Goal: Task Accomplishment & Management: Complete application form

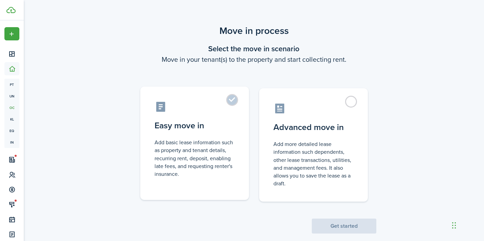
click at [239, 114] on label "Easy move in Add basic lease information such as property and tenant details, r…" at bounding box center [194, 143] width 109 height 113
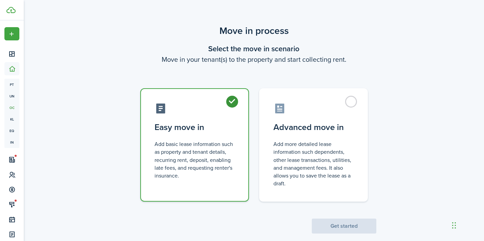
radio input "true"
click at [330, 230] on button "Get started" at bounding box center [344, 226] width 65 height 15
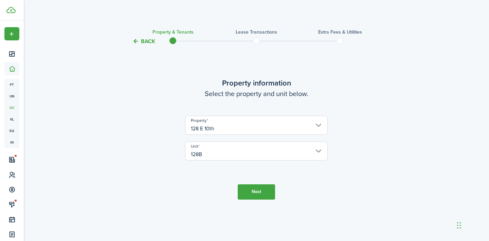
click at [258, 199] on button "Next" at bounding box center [256, 191] width 37 height 15
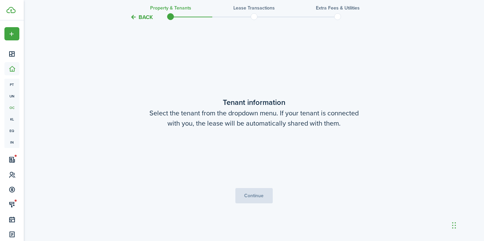
scroll to position [196, 0]
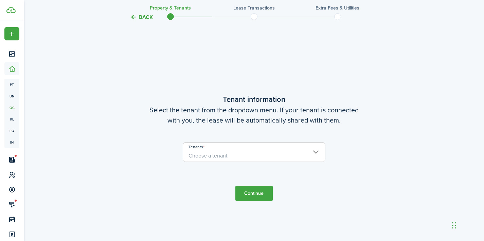
click at [251, 157] on span "Choose a tenant" at bounding box center [254, 156] width 142 height 12
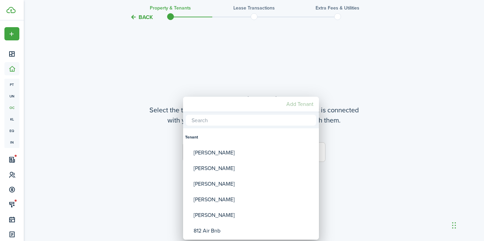
click at [302, 102] on mbsc-button "Add Tenant" at bounding box center [300, 104] width 33 height 12
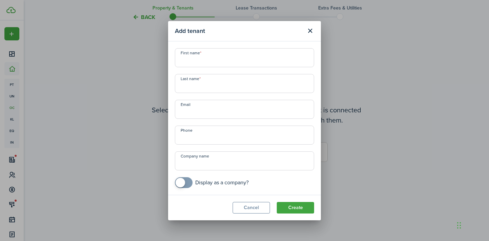
paste input "[PERSON_NAME] Lucky [PERSON_NAME]"
type input "[PERSON_NAME] Lucky [PERSON_NAME]"
paste input "[PERSON_NAME] Lucky [PERSON_NAME]"
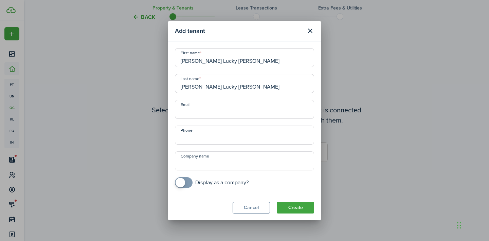
click at [214, 86] on input "[PERSON_NAME] Lucky [PERSON_NAME]" at bounding box center [244, 83] width 139 height 19
type input "[PERSON_NAME]"
click at [238, 65] on input "[PERSON_NAME] Lucky [PERSON_NAME]" at bounding box center [244, 57] width 139 height 19
type input "Jordan"
paste input "[PHONE_NUMBER]"
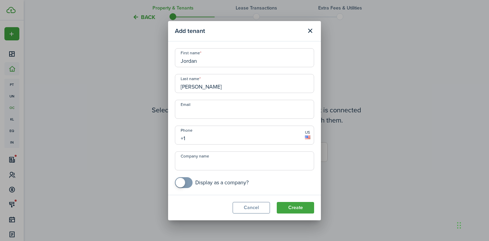
type input "[PHONE_NUMBER]"
paste input "[EMAIL_ADDRESS][DOMAIN_NAME]"
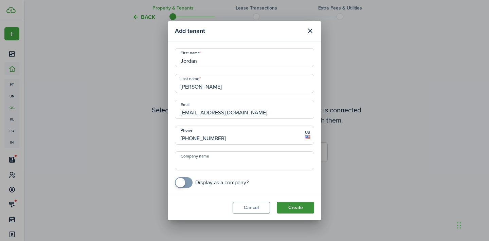
type input "[EMAIL_ADDRESS][DOMAIN_NAME]"
click at [299, 208] on button "Create" at bounding box center [295, 208] width 37 height 12
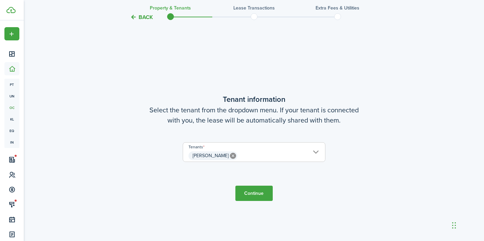
click at [299, 153] on span "[PERSON_NAME]" at bounding box center [254, 156] width 142 height 12
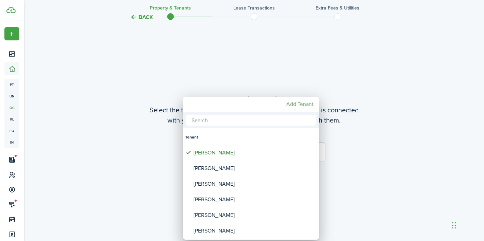
click at [300, 104] on mbsc-button "Add Tenant" at bounding box center [300, 104] width 33 height 12
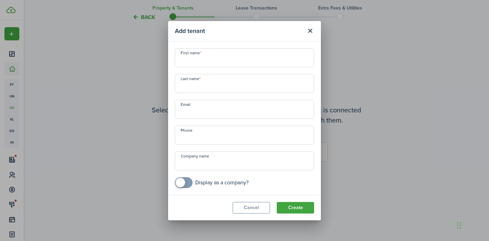
paste input "[PERSON_NAME]"
type input "[PERSON_NAME]"
paste input "[PERSON_NAME]"
click at [212, 88] on input "[PERSON_NAME]" at bounding box center [244, 83] width 139 height 19
type input "[PERSON_NAME]"
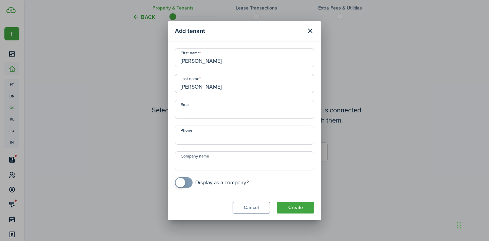
click at [238, 63] on input "[PERSON_NAME]" at bounding box center [244, 57] width 139 height 19
type input "Lorysa"
paste input "[PHONE_NUMBER]"
type input "[PHONE_NUMBER]"
paste input "[EMAIL_ADDRESS][DOMAIN_NAME]"
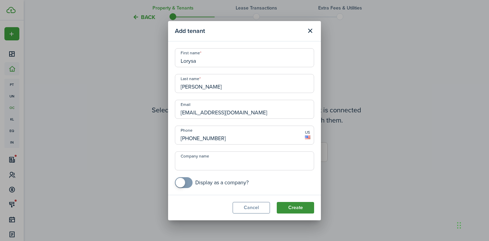
type input "[EMAIL_ADDRESS][DOMAIN_NAME]"
click at [291, 203] on button "Create" at bounding box center [295, 208] width 37 height 12
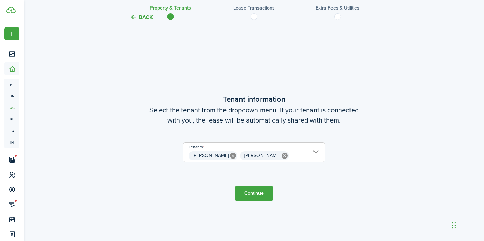
click at [264, 194] on button "Continue" at bounding box center [253, 193] width 37 height 15
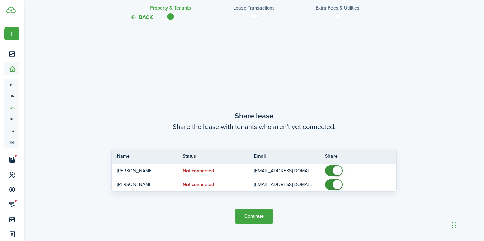
scroll to position [437, 0]
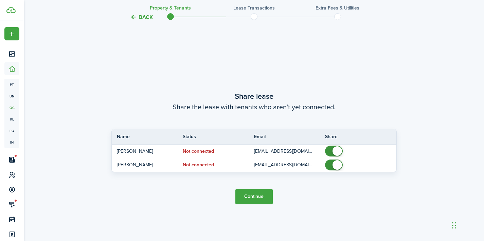
click at [264, 199] on button "Continue" at bounding box center [253, 196] width 37 height 15
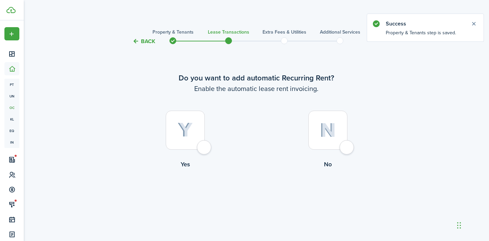
click at [205, 146] on div at bounding box center [185, 130] width 39 height 39
radio input "true"
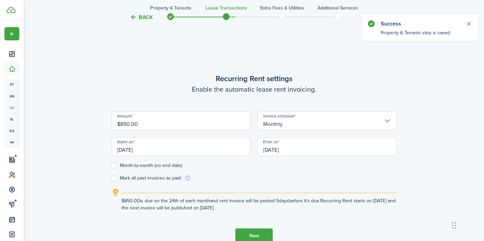
scroll to position [196, 0]
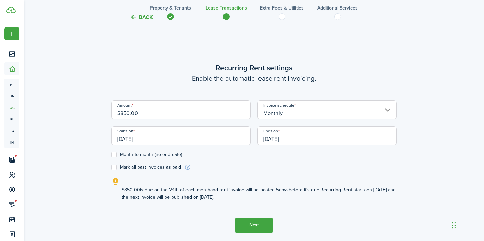
click at [221, 139] on input "[DATE]" at bounding box center [180, 135] width 139 height 19
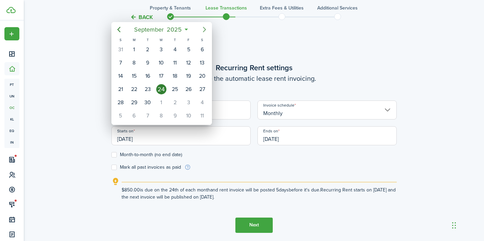
click at [205, 31] on icon "Next page" at bounding box center [204, 29] width 8 height 8
click at [160, 79] on div "15" at bounding box center [161, 76] width 10 height 10
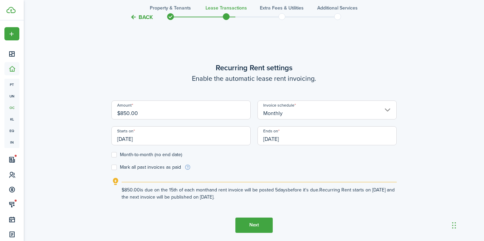
click at [318, 140] on input "[DATE]" at bounding box center [326, 135] width 139 height 19
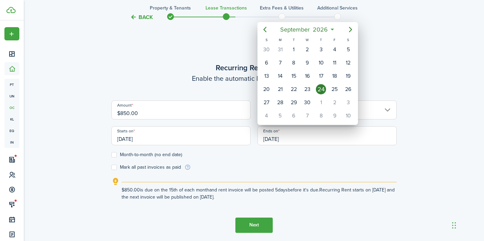
click at [189, 137] on div at bounding box center [242, 121] width 593 height 350
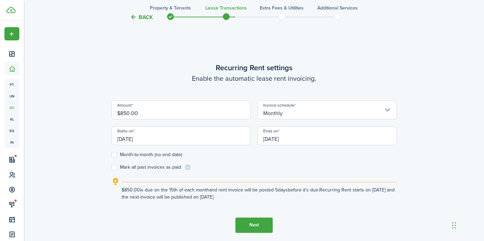
click at [189, 137] on input "[DATE]" at bounding box center [180, 135] width 139 height 19
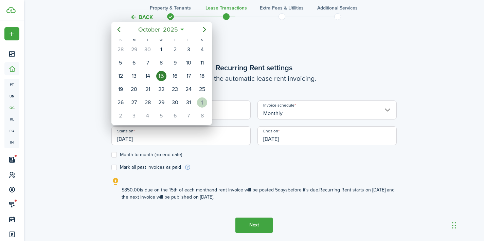
click at [201, 100] on div "1" at bounding box center [202, 102] width 10 height 10
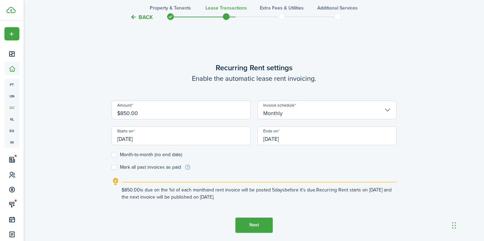
type input "[DATE]"
click at [321, 140] on input "[DATE]" at bounding box center [326, 135] width 139 height 19
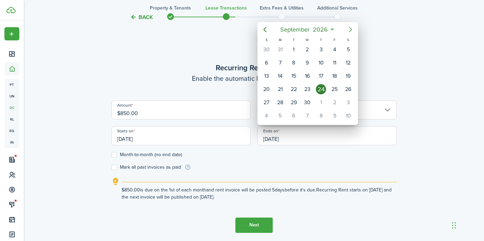
click at [354, 29] on icon "Next page" at bounding box center [350, 29] width 8 height 8
click at [352, 102] on div "31" at bounding box center [348, 102] width 10 height 10
type input "[DATE]"
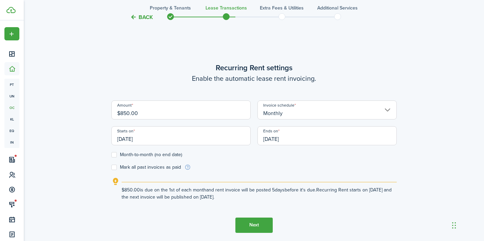
click at [266, 227] on button "Next" at bounding box center [253, 225] width 37 height 15
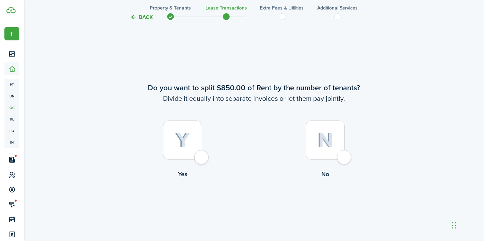
scroll to position [437, 0]
click at [341, 159] on div at bounding box center [325, 139] width 39 height 39
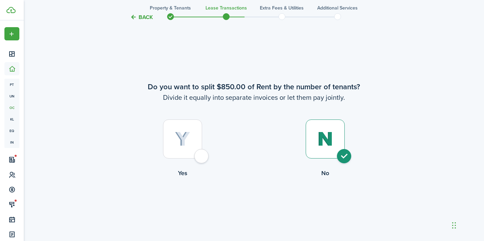
radio input "true"
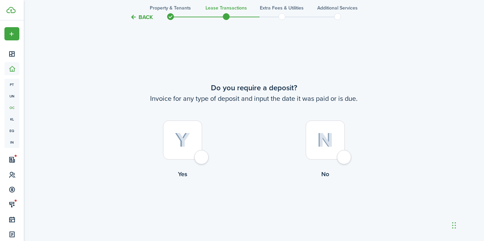
scroll to position [678, 0]
click at [202, 155] on div at bounding box center [182, 139] width 39 height 39
radio input "true"
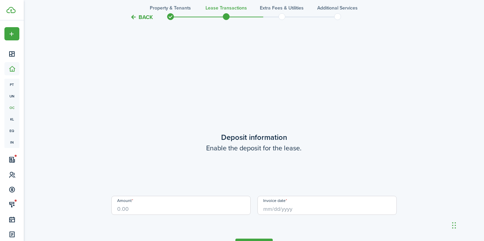
scroll to position [919, 0]
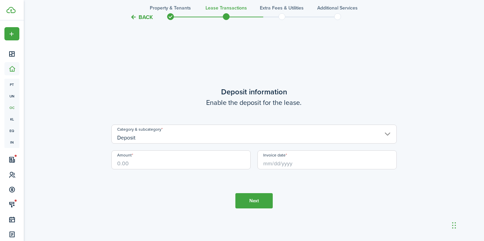
click at [201, 165] on input "Amount" at bounding box center [180, 159] width 139 height 19
click at [308, 169] on input "Invoice date" at bounding box center [326, 159] width 139 height 19
type input "$450.00"
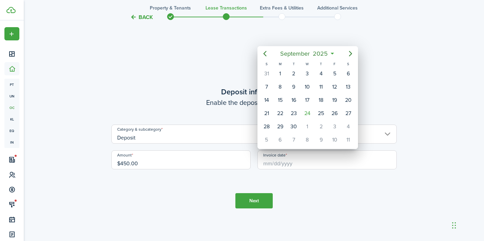
click at [306, 162] on div at bounding box center [242, 121] width 593 height 350
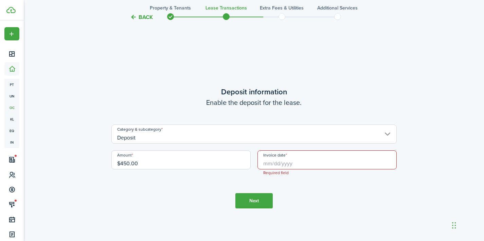
click at [306, 162] on input "Invoice date" at bounding box center [326, 159] width 139 height 19
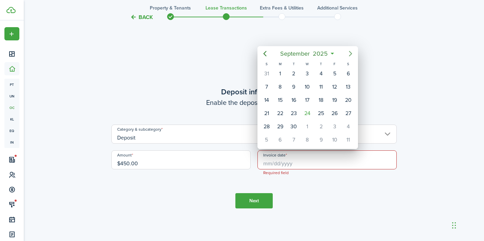
click at [350, 60] on mbsc-button "Next page" at bounding box center [351, 54] width 14 height 14
click at [267, 52] on icon "Previous page" at bounding box center [265, 54] width 8 height 8
click at [346, 116] on div "27" at bounding box center [348, 113] width 10 height 10
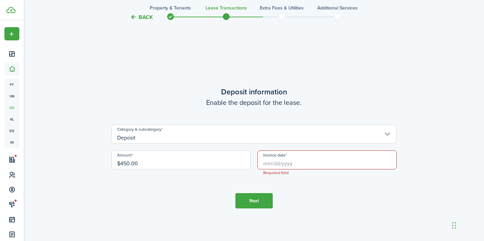
type input "[DATE]"
click at [327, 200] on tc-wizard-step "Deposit information Enable the deposit for the lease. Category & subcategory De…" at bounding box center [253, 147] width 285 height 241
click at [265, 201] on button "Next" at bounding box center [253, 200] width 37 height 15
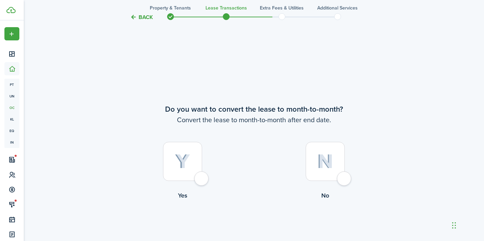
scroll to position [1160, 0]
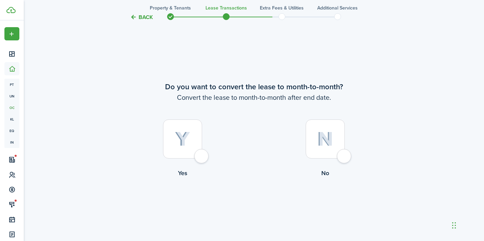
click at [345, 159] on div at bounding box center [325, 139] width 39 height 39
radio input "true"
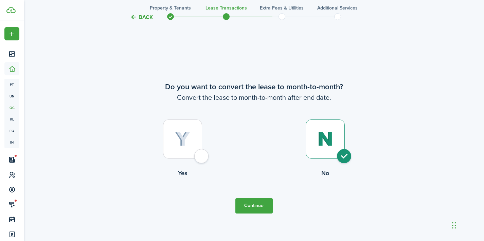
click at [260, 210] on button "Continue" at bounding box center [253, 205] width 37 height 15
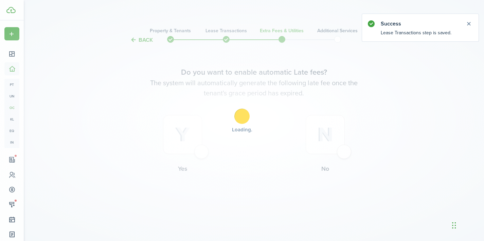
scroll to position [0, 0]
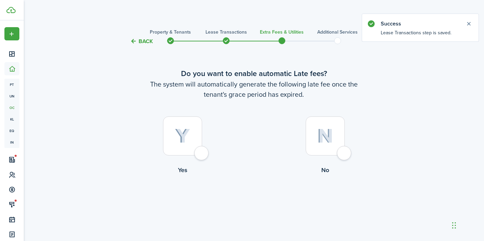
click at [199, 150] on div at bounding box center [182, 135] width 39 height 39
radio input "true"
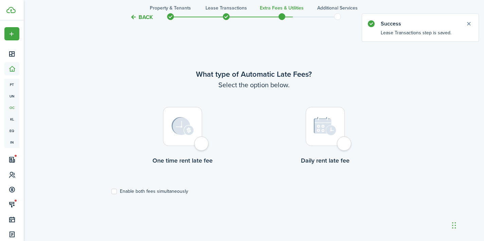
click at [200, 146] on div at bounding box center [182, 126] width 39 height 39
radio input "true"
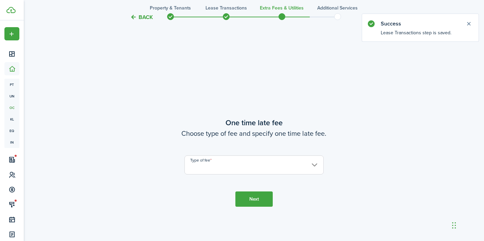
scroll to position [438, 0]
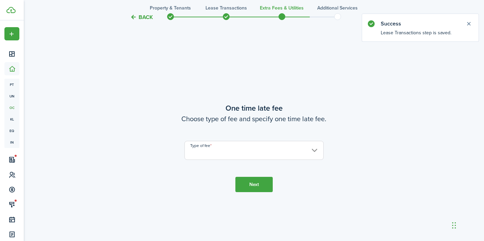
click at [144, 19] on button "Back" at bounding box center [141, 17] width 23 height 7
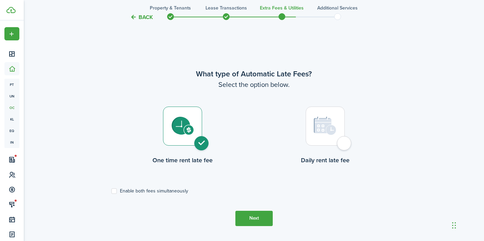
scroll to position [197, 0]
click at [158, 194] on label "Enable both fees simultaneously" at bounding box center [149, 191] width 77 height 5
click at [111, 192] on input "Enable both fees simultaneously" at bounding box center [111, 191] width 0 height 0
checkbox input "true"
click at [251, 214] on button "Next" at bounding box center [253, 218] width 37 height 15
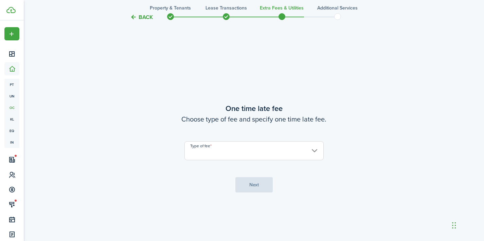
scroll to position [438, 0]
click at [267, 159] on input "Type of fee" at bounding box center [253, 150] width 139 height 19
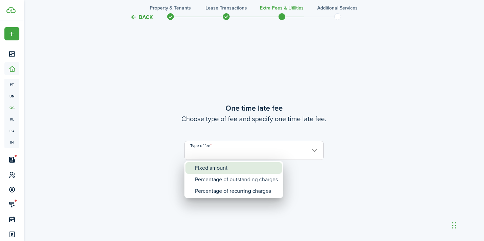
click at [266, 168] on div "Fixed amount" at bounding box center [236, 168] width 83 height 12
type input "Fixed amount"
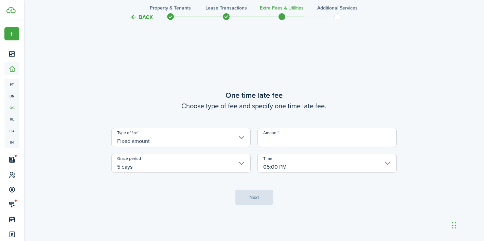
click at [281, 144] on input "Amount" at bounding box center [326, 137] width 139 height 19
type input "$50.00"
click at [270, 191] on button "Next" at bounding box center [253, 197] width 37 height 15
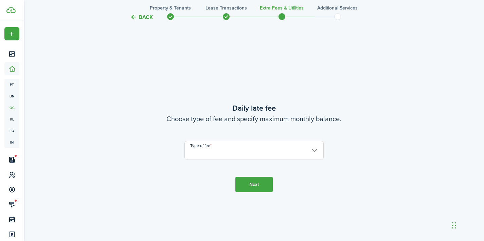
click at [271, 155] on input "Type of fee" at bounding box center [253, 150] width 139 height 19
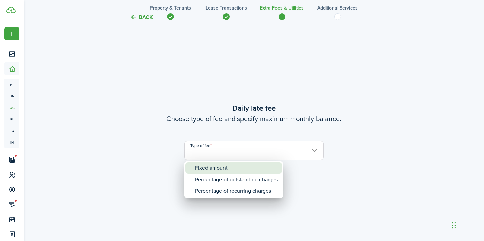
click at [269, 166] on div "Fixed amount" at bounding box center [236, 168] width 83 height 12
type input "Fixed amount"
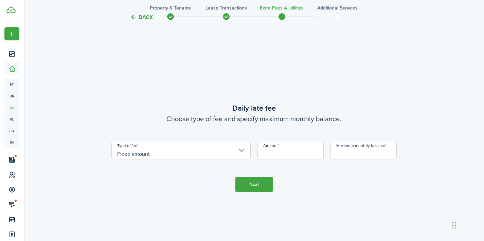
click at [281, 152] on input "Amount" at bounding box center [290, 150] width 66 height 19
type input "$15.00"
click at [347, 160] on tc-wizard-step "Daily late fee Choose type of fee and specify maximum monthly balance. Type of …" at bounding box center [253, 147] width 285 height 241
click at [347, 154] on input "Maximum monthly balance" at bounding box center [363, 150] width 66 height 19
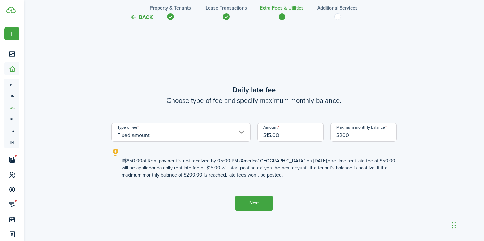
type input "$200.00"
click at [259, 198] on button "Next" at bounding box center [253, 203] width 37 height 15
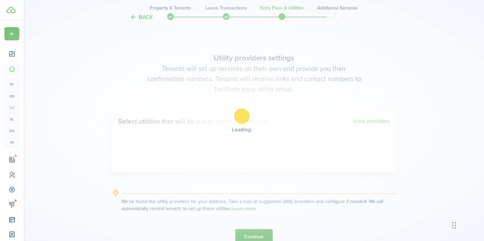
scroll to position [920, 0]
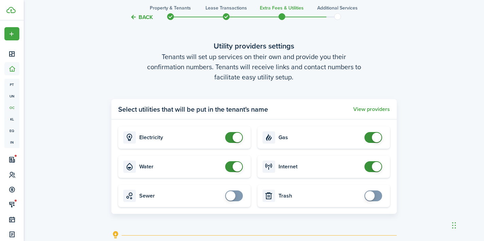
checkbox input "false"
click at [239, 166] on span at bounding box center [238, 167] width 10 height 10
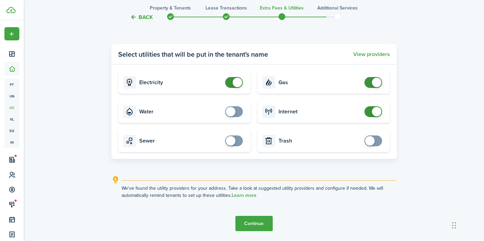
scroll to position [975, 0]
click at [258, 221] on button "Continue" at bounding box center [253, 223] width 37 height 15
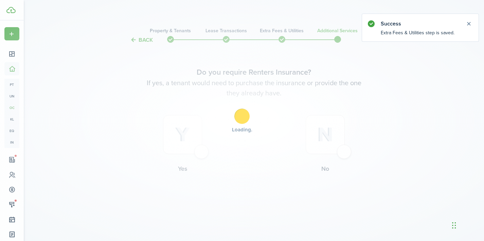
scroll to position [0, 0]
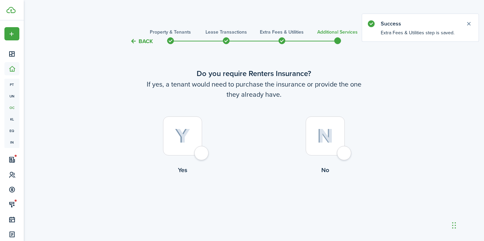
click at [198, 144] on div at bounding box center [182, 135] width 39 height 39
radio input "true"
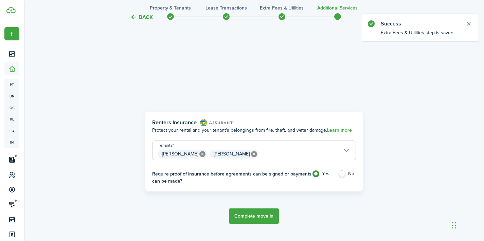
scroll to position [197, 0]
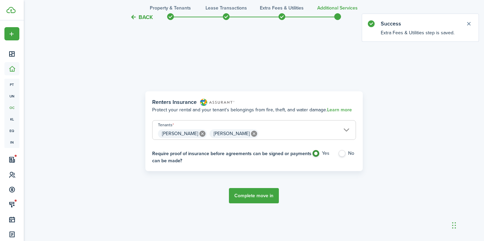
click at [260, 194] on button "Complete move in" at bounding box center [254, 195] width 50 height 15
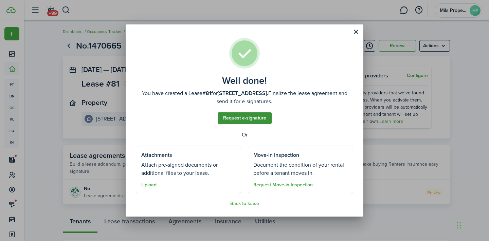
click at [250, 118] on link "Request e-signature" at bounding box center [245, 118] width 54 height 12
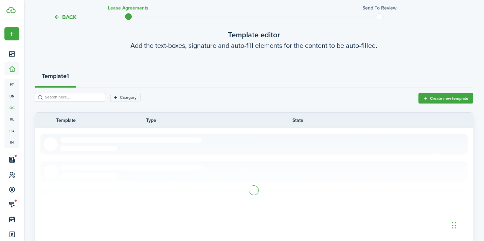
scroll to position [94, 0]
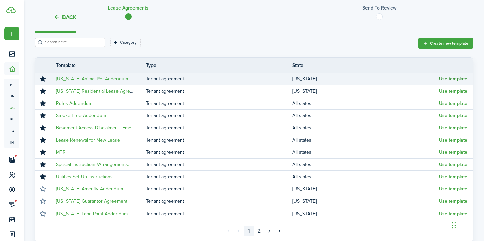
click at [448, 78] on button "Use template" at bounding box center [453, 78] width 29 height 5
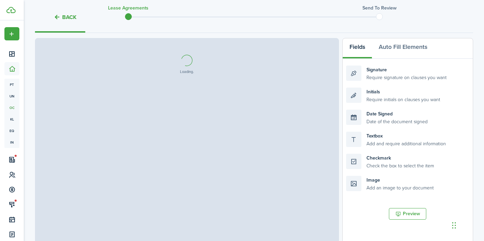
select select "fit"
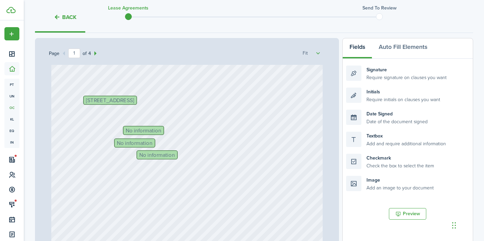
scroll to position [47, 0]
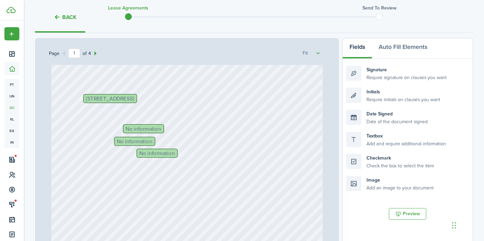
click at [150, 130] on span "No information" at bounding box center [144, 128] width 36 height 5
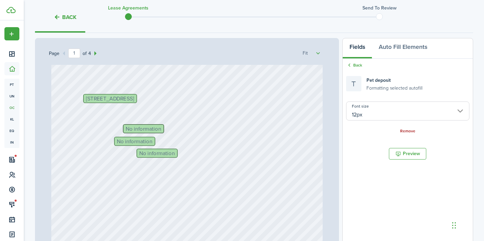
click at [407, 132] on link "Remove" at bounding box center [407, 131] width 15 height 5
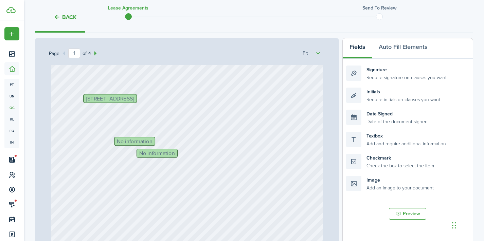
click at [145, 139] on span "No information" at bounding box center [135, 141] width 36 height 5
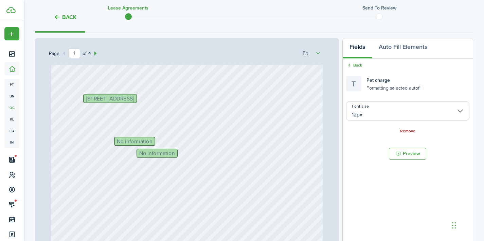
click at [410, 129] on link "Remove" at bounding box center [407, 131] width 15 height 5
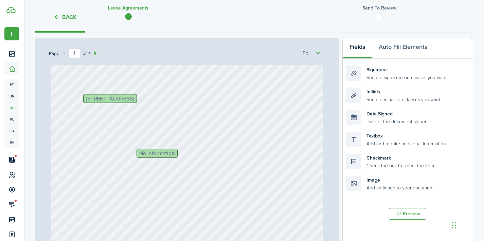
click at [159, 150] on span "No information" at bounding box center [157, 152] width 36 height 5
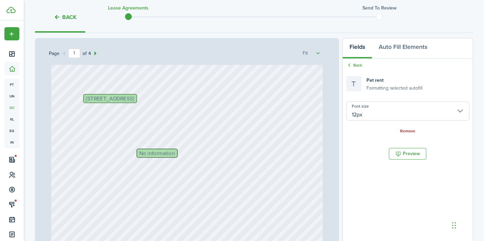
click at [409, 132] on link "Remove" at bounding box center [407, 131] width 15 height 5
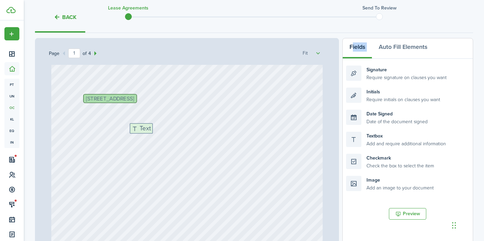
drag, startPoint x: 393, startPoint y: 140, endPoint x: 177, endPoint y: 132, distance: 216.5
click at [177, 132] on div "Page 1 of 4 50% 75% 100% 150% 200% Fit [STREET_ADDRESS] Text Text Text Text Tex…" at bounding box center [254, 179] width 438 height 282
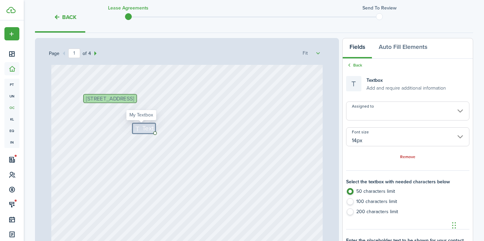
click at [394, 135] on input "14px" at bounding box center [407, 136] width 123 height 19
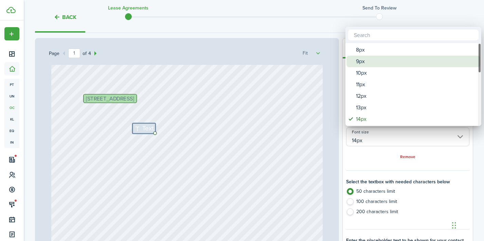
click at [400, 71] on div "10px" at bounding box center [416, 73] width 120 height 12
type input "10px"
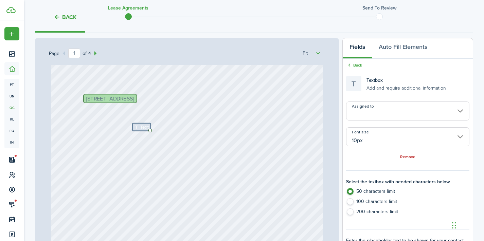
click at [387, 113] on input "Assigned to" at bounding box center [407, 111] width 123 height 19
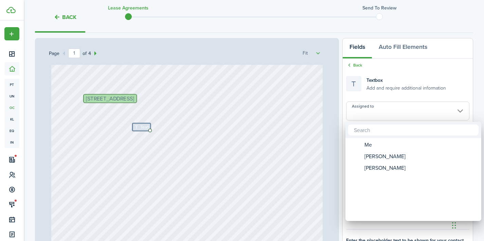
click at [328, 143] on div at bounding box center [242, 121] width 593 height 350
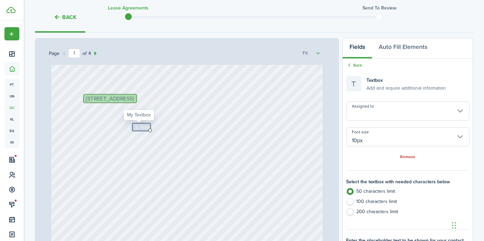
click at [141, 128] on span "Text" at bounding box center [144, 127] width 8 height 7
type textarea "N/A"
click at [164, 126] on div "[STREET_ADDRESS] Text Text Text Text Text Text Text Text N/A" at bounding box center [186, 197] width 271 height 358
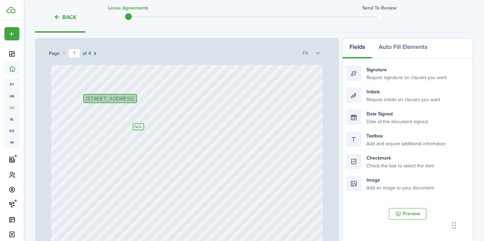
click at [139, 128] on textarea "N/A" at bounding box center [138, 126] width 12 height 7
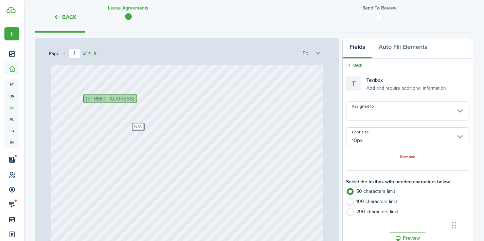
click at [357, 64] on link "Back" at bounding box center [354, 65] width 16 height 6
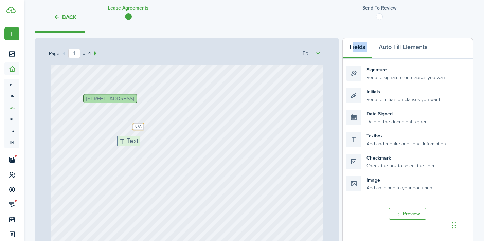
drag, startPoint x: 385, startPoint y: 143, endPoint x: 156, endPoint y: 147, distance: 228.9
click at [156, 147] on div "Page 1 of 4 50% 75% 100% 150% 200% Fit [STREET_ADDRESS] Text Text Text Text Tex…" at bounding box center [254, 179] width 438 height 282
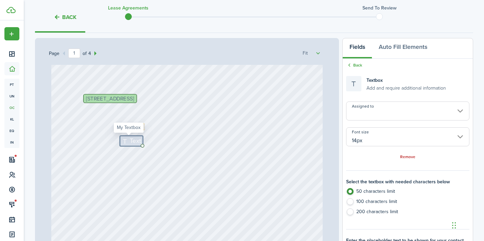
click at [394, 141] on input "14px" at bounding box center [407, 136] width 123 height 19
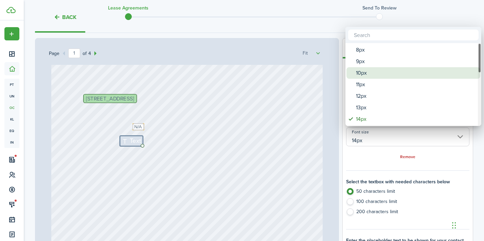
click at [385, 74] on div "10px" at bounding box center [416, 73] width 120 height 12
type input "10px"
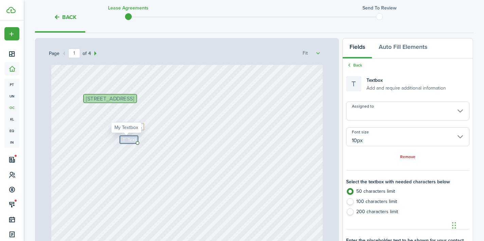
click at [124, 140] on icon at bounding box center [125, 140] width 6 height 4
type textarea "N/A"
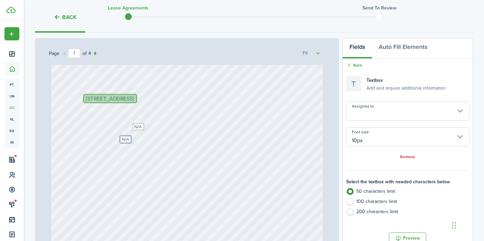
click at [173, 143] on div "[STREET_ADDRESS] Text Text Text Text Text Text Text Text N/A Text N/A" at bounding box center [186, 197] width 271 height 358
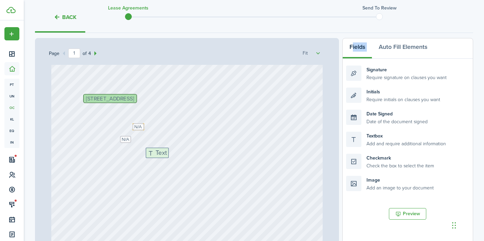
drag, startPoint x: 389, startPoint y: 141, endPoint x: 189, endPoint y: 157, distance: 201.0
click at [189, 158] on div "Page 1 of 4 50% 75% 100% 150% 200% Fit [STREET_ADDRESS] Text Text Text Text Tex…" at bounding box center [254, 179] width 438 height 282
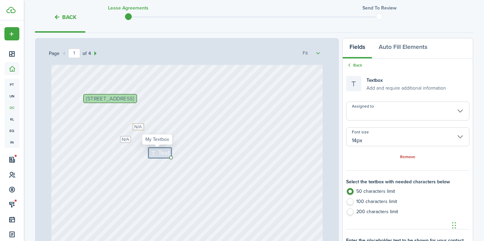
click at [376, 115] on input "Assigned to" at bounding box center [407, 111] width 123 height 19
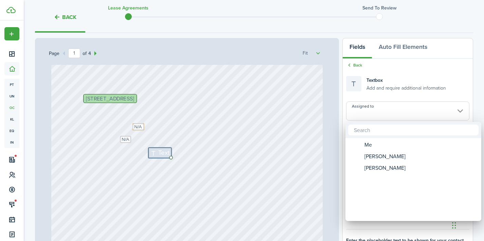
click at [356, 65] on div at bounding box center [242, 121] width 593 height 350
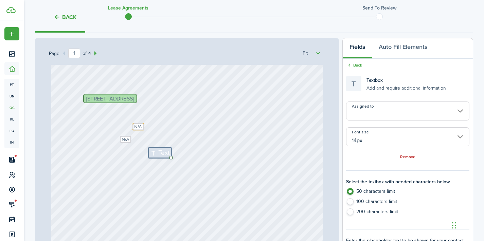
click at [356, 65] on link "Back" at bounding box center [354, 65] width 16 height 6
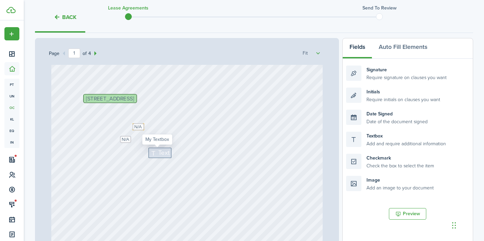
click at [162, 151] on span "Text" at bounding box center [163, 153] width 11 height 10
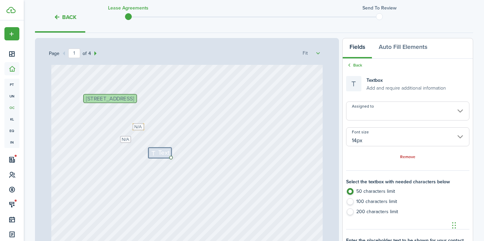
click at [377, 140] on input "14px" at bounding box center [407, 136] width 123 height 19
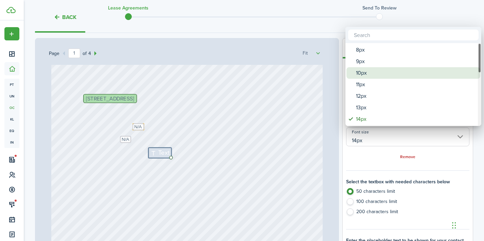
click at [377, 75] on div "10px" at bounding box center [416, 73] width 120 height 12
type input "10px"
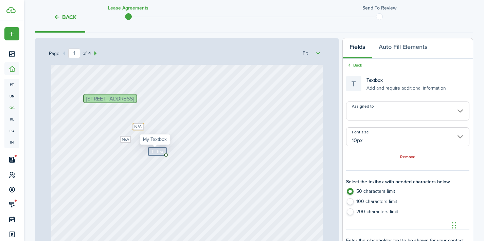
click at [153, 153] on icon at bounding box center [153, 151] width 6 height 4
type textarea "N/A"
drag, startPoint x: 198, startPoint y: 154, endPoint x: 190, endPoint y: 152, distance: 8.3
click at [194, 153] on div "[STREET_ADDRESS] Text Text Text Text Text Text Text Text N/A Text N/A Text N/A" at bounding box center [186, 197] width 271 height 358
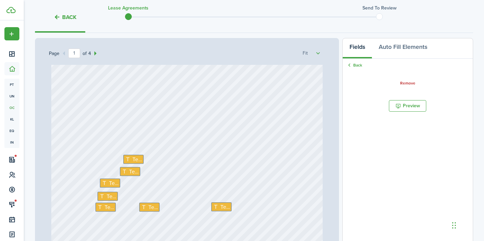
scroll to position [169, 0]
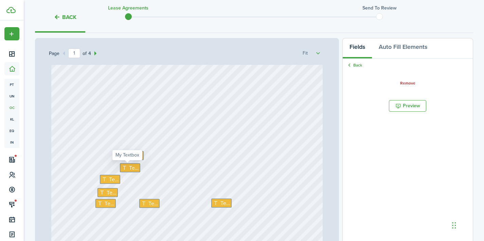
click at [129, 170] on span "Text" at bounding box center [134, 168] width 10 height 8
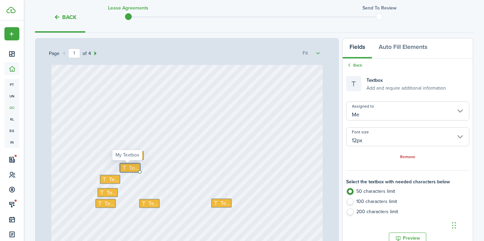
click at [129, 170] on span "Text" at bounding box center [134, 168] width 10 height 8
click at [129, 167] on span "Text" at bounding box center [134, 168] width 10 height 8
type textarea "2 ESA Cats"
click at [144, 176] on div "[STREET_ADDRESS] Text 2 ESA Cats Text Text Text Text Text Text Text N/A Text N/…" at bounding box center [186, 75] width 271 height 358
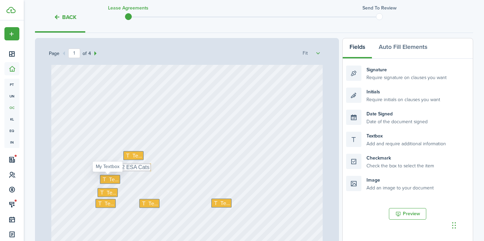
click at [112, 181] on span "Text" at bounding box center [114, 179] width 10 height 8
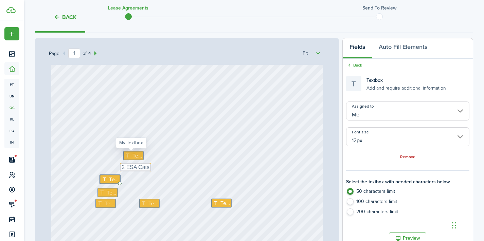
click at [132, 158] on span "Text" at bounding box center [137, 156] width 10 height 8
type textarea "N/A"
click at [110, 180] on span "Text" at bounding box center [114, 179] width 10 height 8
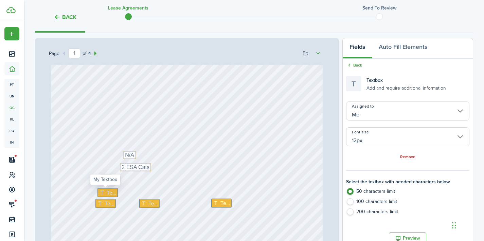
type textarea "N/A"
click at [108, 194] on span "Text" at bounding box center [111, 192] width 10 height 8
type textarea "N/A"
click at [109, 205] on span "Text" at bounding box center [110, 203] width 10 height 8
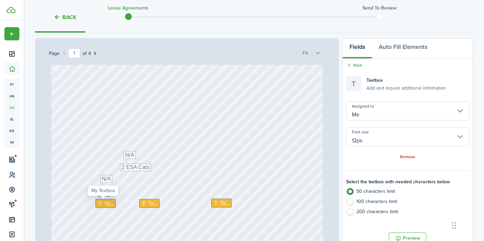
click at [109, 205] on span "Text" at bounding box center [110, 203] width 10 height 8
type textarea "N/A"
click at [152, 203] on span "Text" at bounding box center [153, 203] width 10 height 8
type textarea "N/A"
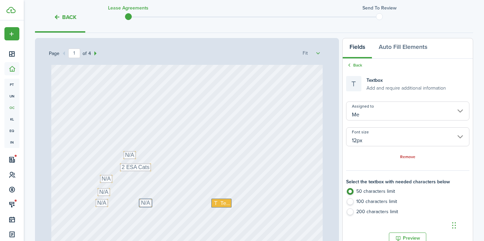
click at [220, 205] on span "Text" at bounding box center [225, 203] width 10 height 8
type textarea "N/A"
click at [240, 170] on div "[STREET_ADDRESS] Text 2 ESA Cats Text N/A Text N/A Text N/A Text N/A Text N/A T…" at bounding box center [186, 75] width 271 height 358
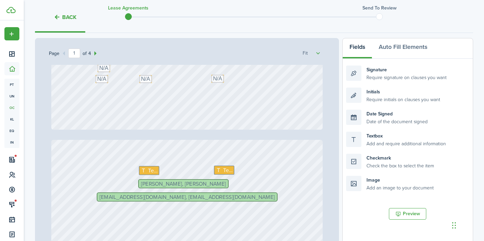
type input "2"
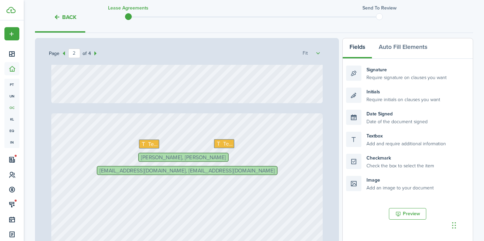
scroll to position [320, 0]
click at [149, 143] on span "Text" at bounding box center [153, 144] width 10 height 8
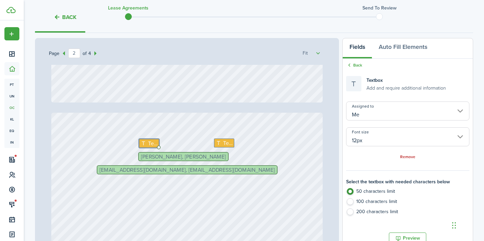
click at [362, 115] on input "Me" at bounding box center [407, 111] width 123 height 19
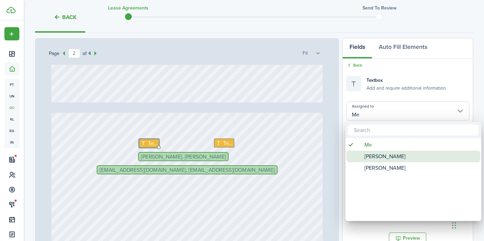
click at [371, 157] on span "[PERSON_NAME]" at bounding box center [384, 157] width 41 height 12
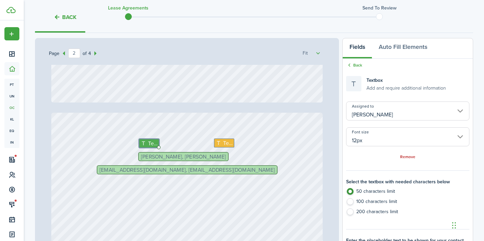
click at [223, 144] on span "Text" at bounding box center [228, 143] width 10 height 8
click at [390, 110] on input "Me" at bounding box center [407, 111] width 123 height 19
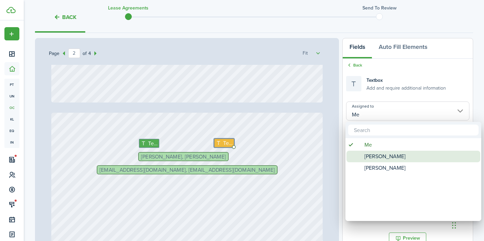
click at [385, 157] on span "[PERSON_NAME]" at bounding box center [384, 157] width 41 height 12
type input "[PERSON_NAME]"
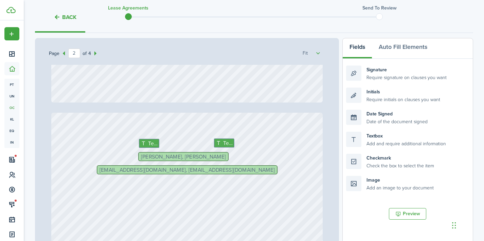
type input "1"
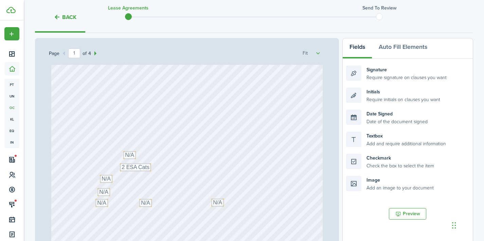
scroll to position [171, 0]
click at [128, 153] on textarea "N/A" at bounding box center [129, 153] width 13 height 8
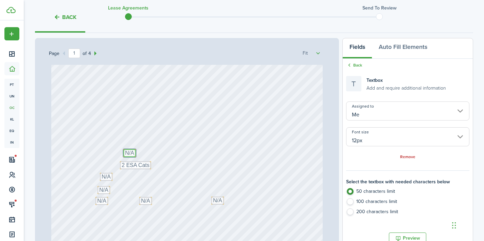
click at [132, 154] on textarea "N/A" at bounding box center [129, 153] width 13 height 8
type textarea "N"
click at [140, 154] on div "[STREET_ADDRESS] Text 2 ESA Cats Text N/A Text N/A Text N/A Text N/A Text N/A T…" at bounding box center [186, 73] width 271 height 358
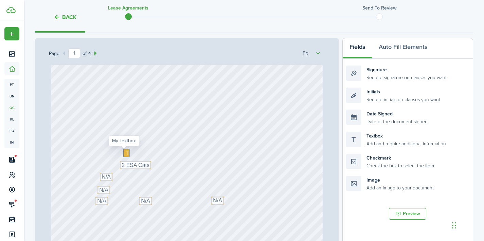
click at [125, 151] on icon at bounding box center [128, 152] width 7 height 5
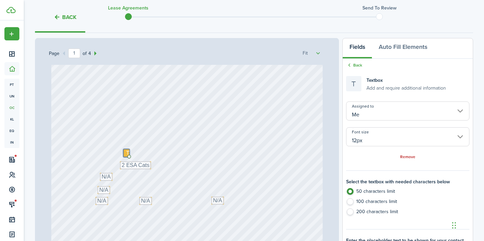
click at [388, 110] on input "Me" at bounding box center [407, 111] width 123 height 19
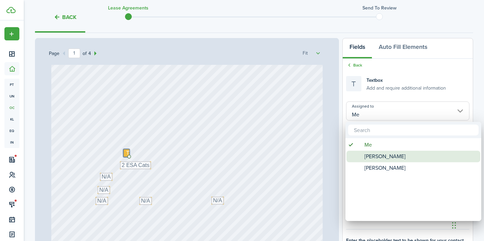
click at [386, 152] on span "[PERSON_NAME]" at bounding box center [384, 157] width 41 height 12
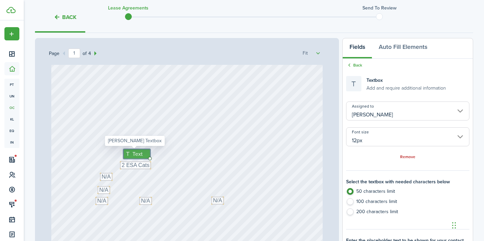
drag, startPoint x: 128, startPoint y: 153, endPoint x: 137, endPoint y: 151, distance: 9.1
click at [137, 151] on div "Text" at bounding box center [136, 154] width 27 height 10
click at [103, 178] on textarea "N/A" at bounding box center [106, 177] width 13 height 8
type input "Me"
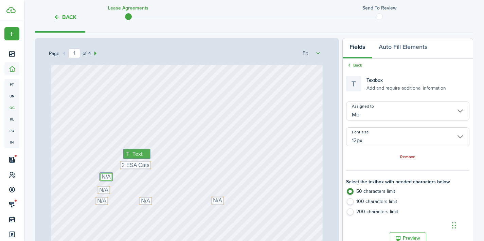
click at [106, 178] on textarea "N/A" at bounding box center [106, 177] width 13 height 8
type textarea "A"
click at [105, 177] on div "[STREET_ADDRESS] Text 2 ESA Cats Text Text N/A Text N/A Text N/A Text N/A Text …" at bounding box center [186, 73] width 271 height 358
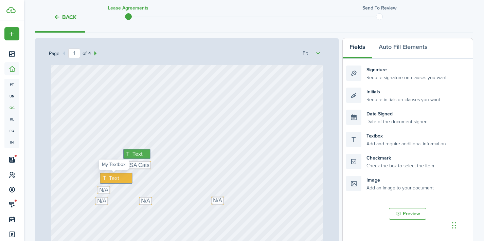
drag, startPoint x: 103, startPoint y: 177, endPoint x: 121, endPoint y: 177, distance: 18.3
click at [121, 177] on div "Text" at bounding box center [116, 178] width 32 height 11
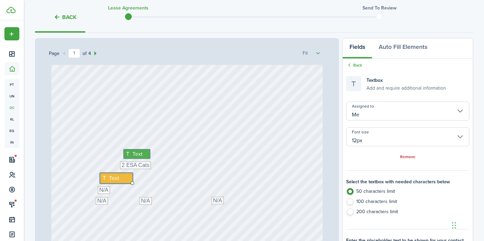
click at [390, 113] on input "Me" at bounding box center [407, 111] width 123 height 19
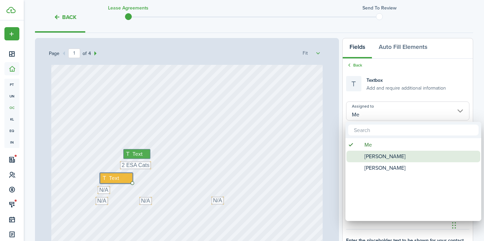
click at [381, 156] on span "[PERSON_NAME]" at bounding box center [384, 157] width 41 height 12
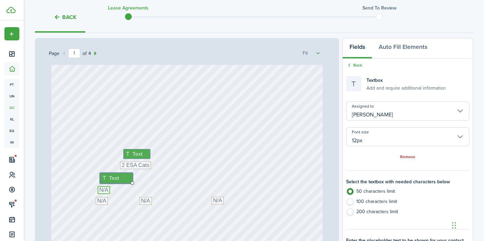
click at [100, 191] on textarea "N/A" at bounding box center [103, 190] width 13 height 8
type input "Me"
click at [100, 191] on textarea "N/A" at bounding box center [103, 190] width 13 height 8
click at [109, 189] on div "[STREET_ADDRESS] Text 2 ESA Cats Text Text N/A Text N/A Text N/A Text N/A Text …" at bounding box center [186, 73] width 271 height 358
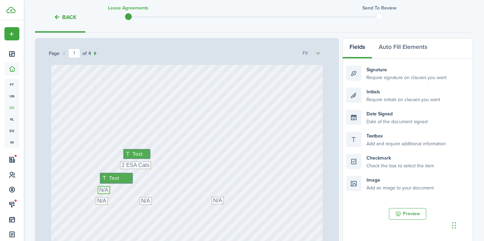
click at [101, 189] on textarea "N/A" at bounding box center [103, 190] width 13 height 8
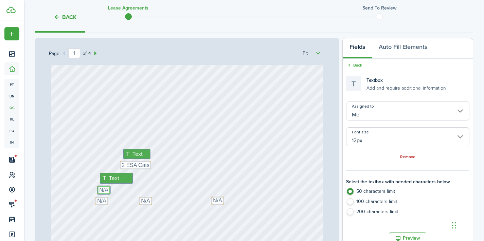
click at [103, 189] on textarea "N/A" at bounding box center [103, 190] width 13 height 8
type textarea "N"
click at [97, 189] on textarea at bounding box center [100, 190] width 6 height 8
click at [104, 191] on div "[STREET_ADDRESS] Text 2 ESA Cats Text Text N/A Text N/A Text N/A Text Text Text…" at bounding box center [186, 73] width 271 height 358
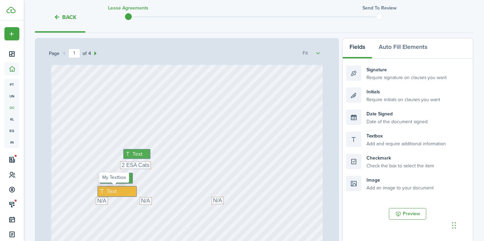
drag, startPoint x: 101, startPoint y: 190, endPoint x: 124, endPoint y: 189, distance: 23.4
click at [124, 189] on div "Text" at bounding box center [116, 191] width 39 height 11
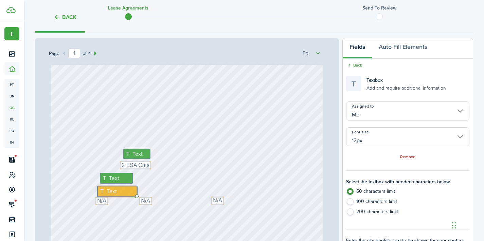
click at [362, 116] on input "Me" at bounding box center [407, 111] width 123 height 19
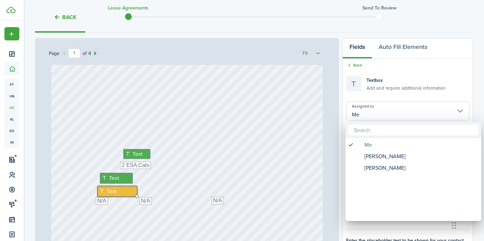
click at [368, 153] on span "[PERSON_NAME]" at bounding box center [384, 157] width 41 height 12
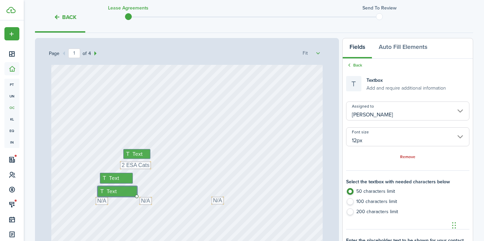
click at [368, 158] on div "Remove" at bounding box center [407, 156] width 123 height 7
click at [104, 202] on textarea "N/A" at bounding box center [101, 201] width 13 height 8
type input "Me"
click at [104, 202] on textarea "N/A" at bounding box center [101, 201] width 13 height 8
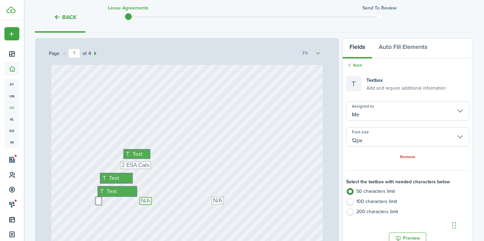
click at [149, 199] on textarea "N/A" at bounding box center [145, 201] width 13 height 8
type textarea "\"
click at [216, 200] on textarea "N/A" at bounding box center [217, 201] width 13 height 8
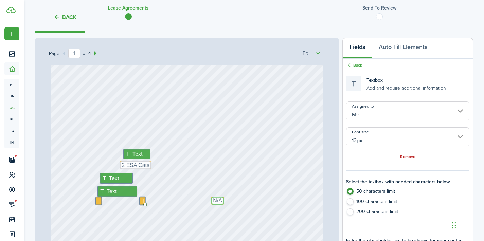
click at [216, 200] on textarea "N/A" at bounding box center [217, 201] width 13 height 8
click at [99, 201] on icon at bounding box center [100, 200] width 7 height 5
click at [98, 201] on icon at bounding box center [100, 202] width 7 height 5
click at [152, 202] on div "[STREET_ADDRESS] Text 2 ESA Cats Text Text Text Text Text Text Text N/A Text N/…" at bounding box center [186, 73] width 271 height 358
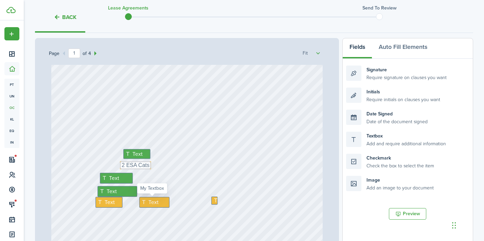
drag, startPoint x: 142, startPoint y: 201, endPoint x: 177, endPoint y: 200, distance: 34.6
click at [159, 201] on div "Text" at bounding box center [154, 202] width 30 height 11
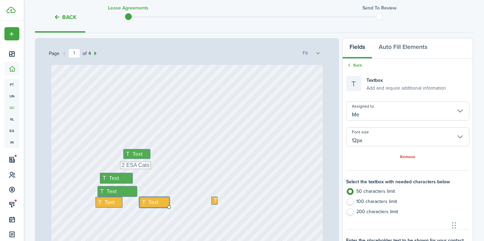
click at [207, 200] on div "[STREET_ADDRESS] Text 2 ESA Cats Text Text Text Text Text Text Text N/A Text N/…" at bounding box center [186, 73] width 271 height 358
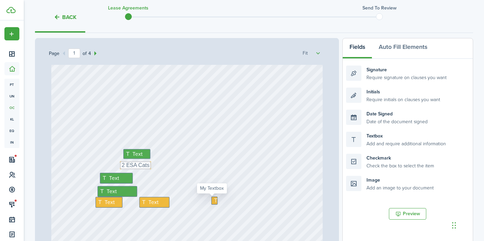
click at [213, 201] on icon at bounding box center [216, 200] width 7 height 5
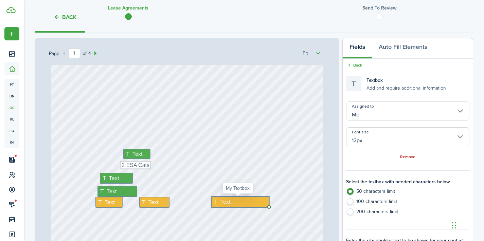
drag, startPoint x: 215, startPoint y: 201, endPoint x: 252, endPoint y: 201, distance: 37.4
click at [252, 201] on div "Text" at bounding box center [240, 202] width 58 height 11
click at [105, 199] on span "Text" at bounding box center [110, 202] width 11 height 8
click at [371, 114] on input "Me" at bounding box center [407, 111] width 123 height 19
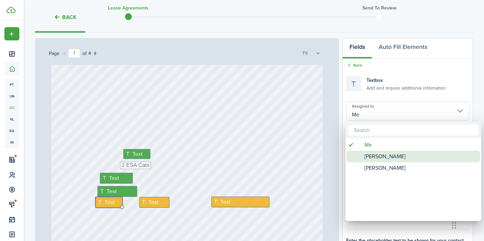
click at [372, 154] on span "[PERSON_NAME]" at bounding box center [384, 157] width 41 height 12
type input "[PERSON_NAME]"
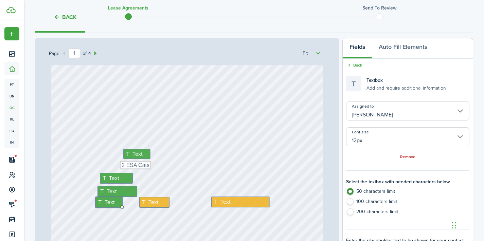
click at [151, 213] on div "[STREET_ADDRESS] Text 2 ESA Cats Text Text Text Text Text Text Text N/A Text N/…" at bounding box center [186, 73] width 271 height 358
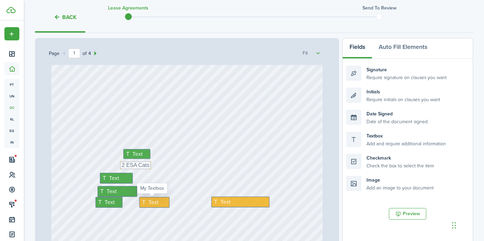
click at [151, 204] on span "Text" at bounding box center [153, 202] width 11 height 8
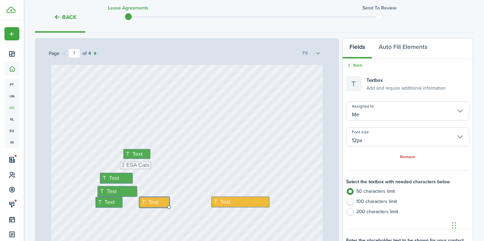
click at [382, 111] on input "Me" at bounding box center [407, 111] width 123 height 19
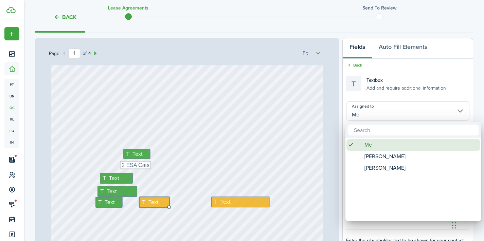
click at [372, 154] on span "[PERSON_NAME]" at bounding box center [384, 157] width 41 height 12
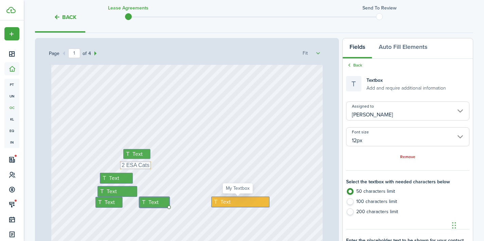
click at [231, 205] on div "Text" at bounding box center [240, 202] width 58 height 11
click at [390, 111] on input "Me" at bounding box center [407, 111] width 123 height 19
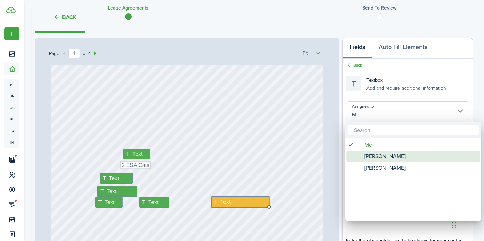
click at [382, 155] on span "[PERSON_NAME]" at bounding box center [384, 157] width 41 height 12
type input "[PERSON_NAME]"
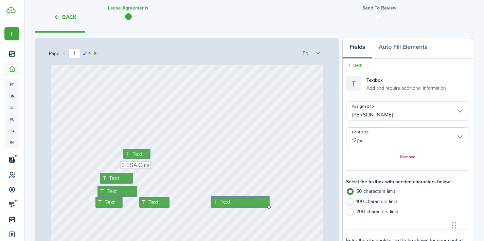
click at [290, 164] on div "[STREET_ADDRESS] Text 2 ESA Cats Text Text Text Text Text Text Text N/A Text N/…" at bounding box center [186, 73] width 271 height 358
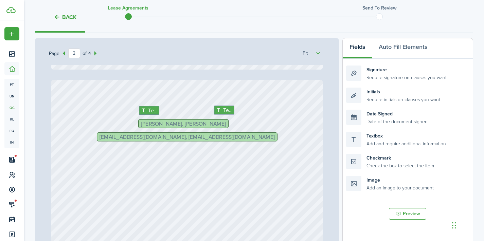
scroll to position [354, 0]
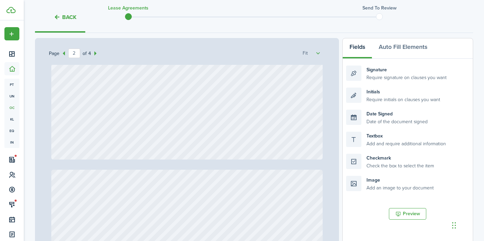
type input "3"
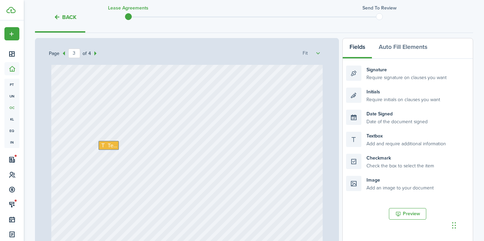
scroll to position [771, 0]
click at [111, 145] on span "Text" at bounding box center [112, 145] width 10 height 8
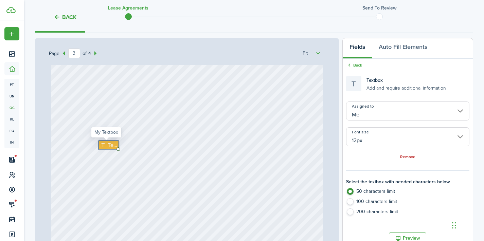
click at [111, 145] on span "Text" at bounding box center [112, 145] width 10 height 8
type textarea "[DATE]"
click at [175, 180] on div "Text [DATE]" at bounding box center [186, 209] width 271 height 358
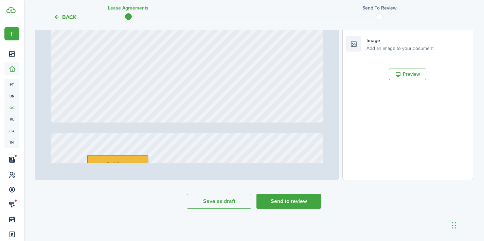
scroll to position [234, 0]
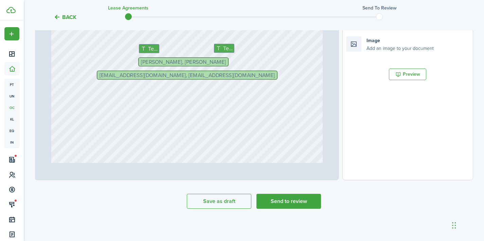
type input "1"
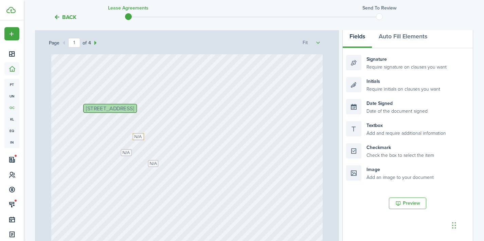
scroll to position [26, 0]
click at [139, 136] on textarea "N/A" at bounding box center [138, 136] width 12 height 7
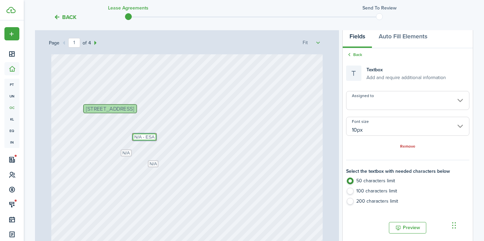
type textarea "N/A - ESA"
click at [127, 153] on textarea "N/A" at bounding box center [126, 152] width 11 height 7
type textarea "N/A - ESA"
click at [155, 164] on textarea "N/A" at bounding box center [153, 163] width 11 height 7
type textarea "N/A - ESA"
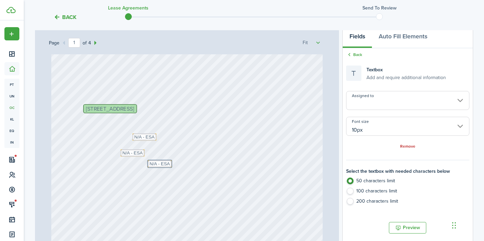
click at [213, 163] on div "[STREET_ADDRESS] Text 2 ESA Cats Text Text Text Text Text Text Text N/A - ESA T…" at bounding box center [186, 208] width 271 height 358
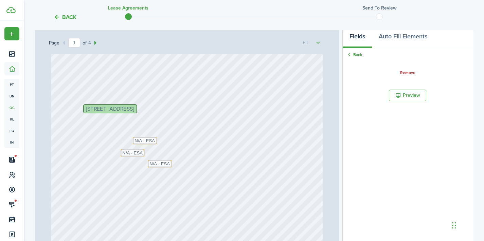
click at [197, 164] on div "[STREET_ADDRESS] Text 2 ESA Cats Text Text Text Text Text Text Text N/A - ESA T…" at bounding box center [186, 208] width 271 height 358
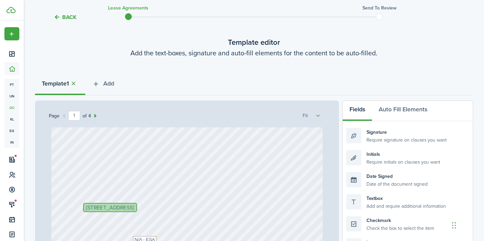
scroll to position [31, 0]
click at [111, 87] on span "Add" at bounding box center [108, 84] width 11 height 9
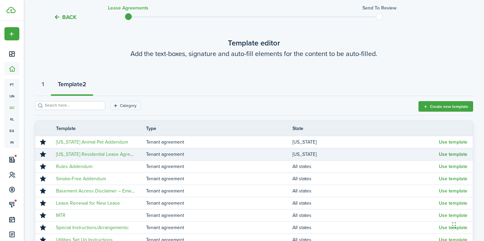
click at [454, 155] on button "Use template" at bounding box center [453, 154] width 29 height 5
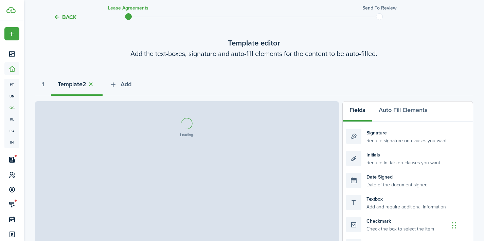
select select "fit"
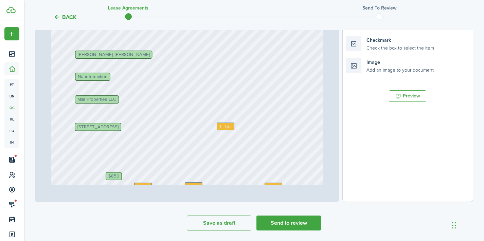
scroll to position [209, 0]
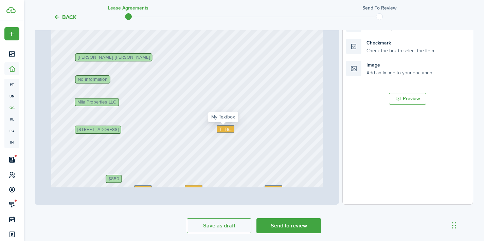
click at [224, 130] on span "Text" at bounding box center [228, 129] width 8 height 7
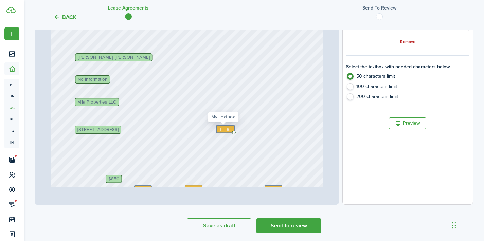
click at [224, 130] on span "Text" at bounding box center [228, 129] width 8 height 7
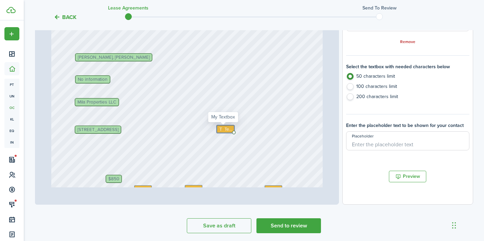
click at [228, 129] on span "Text" at bounding box center [228, 129] width 8 height 7
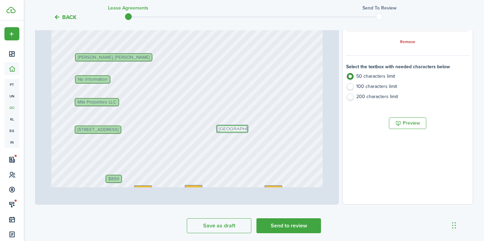
type textarea "[GEOGRAPHIC_DATA]"
click at [217, 162] on div "Text Text [PERSON_NAME], [PERSON_NAME] $850 [STREET_ADDRESS] Text Text No infor…" at bounding box center [186, 129] width 271 height 358
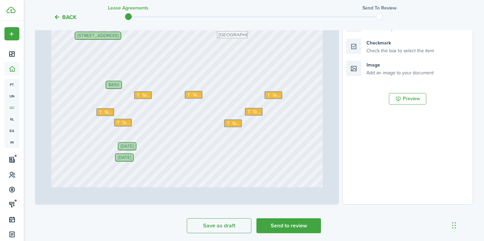
scroll to position [94, 0]
click at [144, 99] on span "Text" at bounding box center [146, 95] width 8 height 7
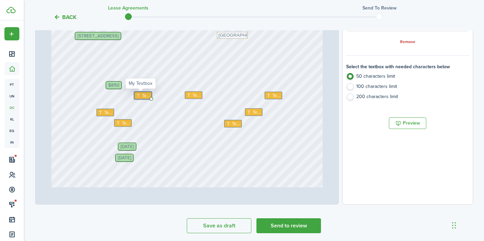
click at [144, 98] on span "Text" at bounding box center [146, 95] width 8 height 7
click at [195, 95] on span "Text" at bounding box center [196, 95] width 8 height 7
click at [144, 95] on textarea "[DATE]" at bounding box center [147, 95] width 26 height 7
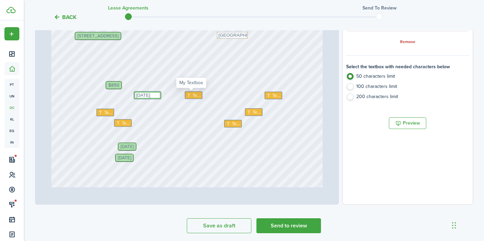
type textarea "[DATE]"
click at [188, 95] on icon at bounding box center [189, 95] width 6 height 4
type textarea "[DATE]"
click at [267, 97] on icon at bounding box center [269, 95] width 6 height 4
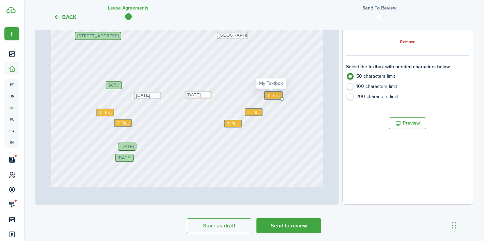
click at [267, 97] on icon at bounding box center [269, 95] width 6 height 4
type textarea "4"
type textarea "$425.00"
click at [272, 131] on div "Text Text [DATE] [PERSON_NAME], [PERSON_NAME] $850 [STREET_ADDRESS] Text [DATE]…" at bounding box center [186, 35] width 271 height 358
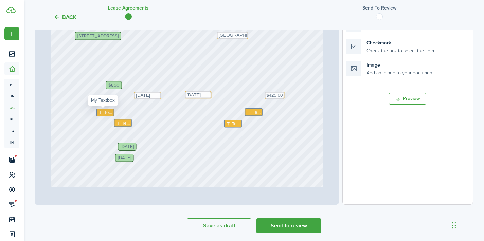
click at [106, 112] on span "Text" at bounding box center [108, 112] width 8 height 7
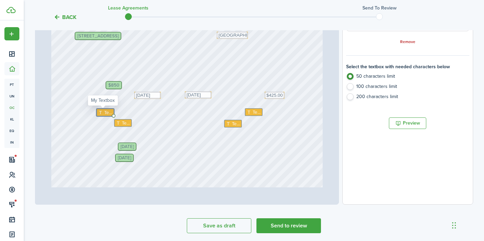
click at [106, 112] on span "Text" at bounding box center [108, 112] width 8 height 7
type textarea "%"
type textarea "$50.00"
click at [257, 111] on span "Text" at bounding box center [257, 112] width 8 height 7
click at [254, 111] on span "Text" at bounding box center [257, 112] width 8 height 7
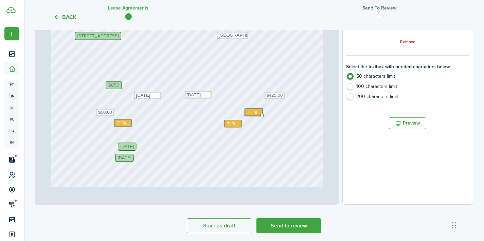
click at [254, 111] on span "Text" at bounding box center [257, 112] width 8 height 7
click at [254, 111] on textarea at bounding box center [254, 112] width 18 height 8
paste textarea "5th + $15.00 per day/max $200.00"
type textarea "5th + $15.00 per day/max $200.00"
click at [264, 130] on div "Text 5th + $15.00 per day/max $200.00 Text [DATE] [PERSON_NAME], [PERSON_NAME] …" at bounding box center [186, 35] width 271 height 358
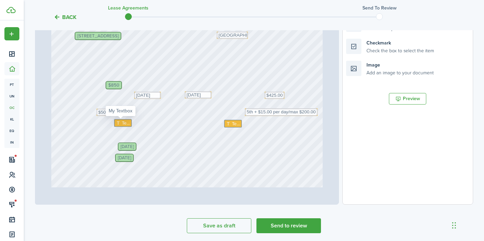
click at [122, 123] on span "Text" at bounding box center [126, 123] width 8 height 7
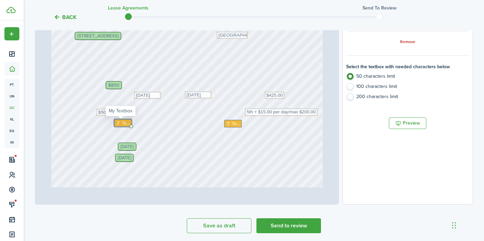
click at [122, 123] on span "Text" at bounding box center [126, 123] width 8 height 7
type textarea "$450.00"
click at [144, 134] on div "Text 5th + $15.00 per day/max $200.00 Text [DATE] [PERSON_NAME], [PERSON_NAME] …" at bounding box center [186, 35] width 271 height 358
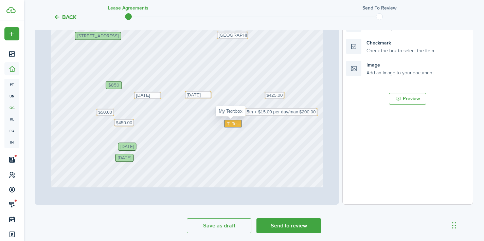
click at [236, 122] on span "Text" at bounding box center [236, 123] width 8 height 7
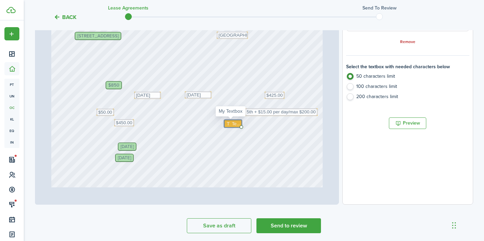
click at [236, 122] on span "Text" at bounding box center [236, 123] width 8 height 7
type textarea "N/A"
click at [240, 137] on div "Text 5th + $15.00 per day/max $200.00 Text [DATE] [PERSON_NAME], [PERSON_NAME] …" at bounding box center [186, 35] width 271 height 358
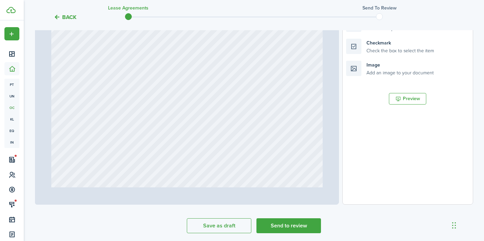
type input "8"
click at [182, 120] on span "No information" at bounding box center [182, 118] width 30 height 4
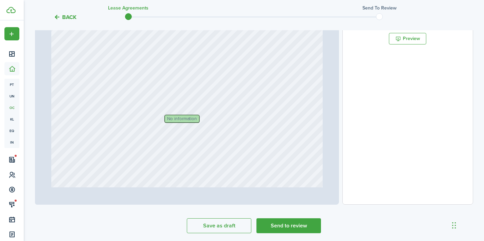
click at [182, 120] on span "No information" at bounding box center [182, 118] width 30 height 4
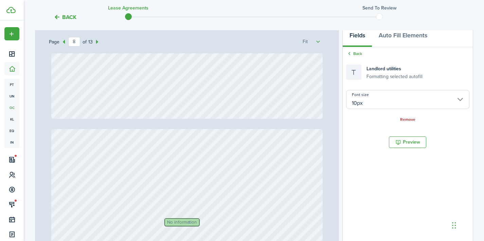
scroll to position [108, 0]
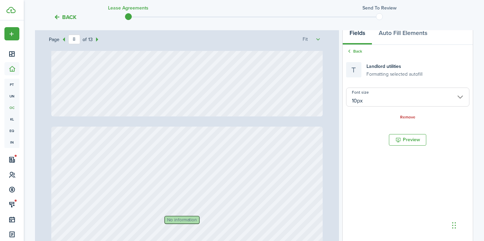
click at [191, 218] on span "No information" at bounding box center [182, 220] width 30 height 4
click at [411, 114] on div "Remove" at bounding box center [407, 116] width 123 height 7
click at [411, 117] on link "Remove" at bounding box center [407, 117] width 15 height 5
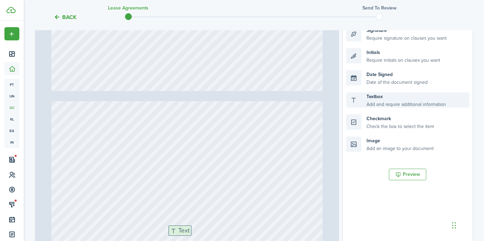
scroll to position [161, 0]
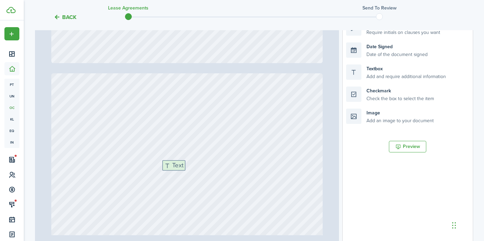
drag, startPoint x: 391, startPoint y: 127, endPoint x: 207, endPoint y: 170, distance: 188.6
click at [207, 170] on div "Page 8 of 13 50% 75% 100% 150% 200% Fit Text 5th + $15.00 per day/max $200.00 T…" at bounding box center [254, 112] width 438 height 282
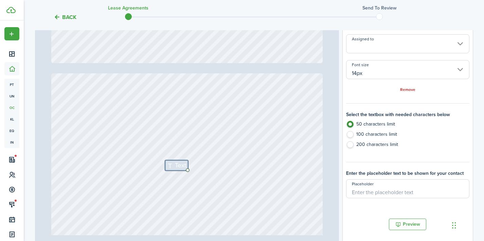
click at [386, 130] on label "50 characters limit" at bounding box center [407, 126] width 123 height 10
click at [371, 129] on label "50 characters limit" at bounding box center [407, 126] width 123 height 10
click at [348, 130] on label "50 characters limit" at bounding box center [407, 126] width 123 height 10
click at [353, 132] on label "100 characters limit" at bounding box center [407, 136] width 123 height 10
radio input "true"
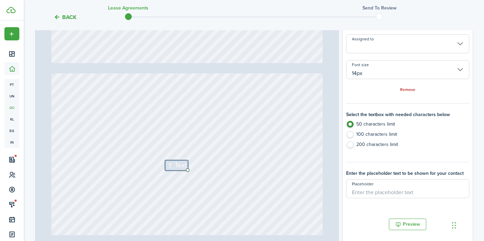
radio input "false"
click at [353, 132] on label "100 characters limit" at bounding box center [407, 136] width 123 height 10
click at [349, 132] on label "100 characters limit" at bounding box center [407, 136] width 123 height 10
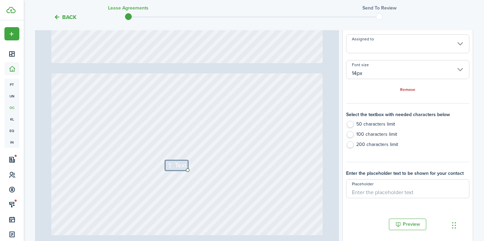
click at [349, 132] on label "100 characters limit" at bounding box center [407, 136] width 123 height 10
click at [355, 131] on label "100 characters limit" at bounding box center [407, 136] width 123 height 10
click at [385, 66] on input "14px" at bounding box center [407, 69] width 123 height 19
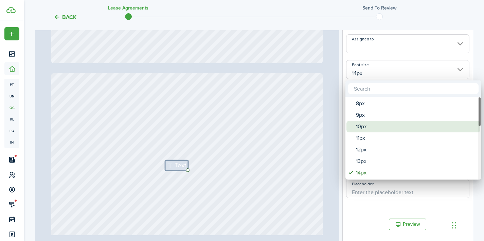
click at [376, 130] on div "10px" at bounding box center [416, 127] width 120 height 12
type input "10px"
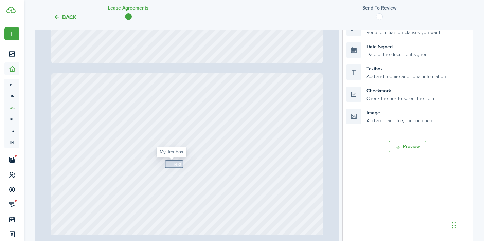
click at [174, 161] on div "Text" at bounding box center [174, 164] width 18 height 8
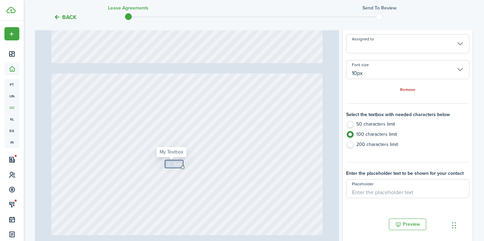
click at [174, 161] on div "Text" at bounding box center [174, 164] width 18 height 8
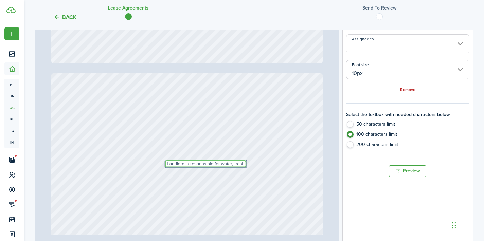
click at [219, 162] on textarea "Landlord is responsible for water, trash" at bounding box center [205, 163] width 81 height 7
click at [243, 162] on textarea "Landlord is responsible for water, trash" at bounding box center [205, 163] width 81 height 7
type textarea "L"
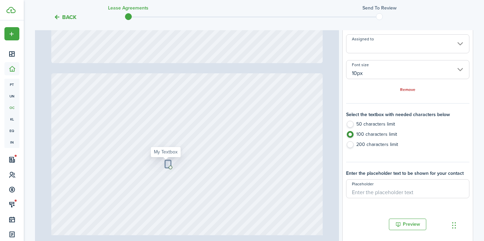
click at [165, 161] on div "Text" at bounding box center [168, 164] width 6 height 8
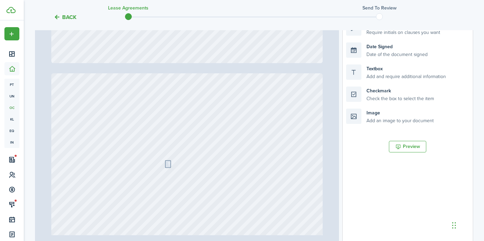
click at [165, 161] on div "Text" at bounding box center [168, 164] width 6 height 8
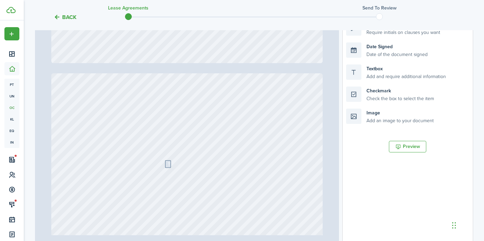
click at [167, 163] on icon at bounding box center [170, 164] width 6 height 4
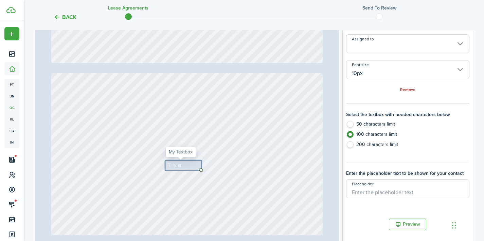
drag, startPoint x: 167, startPoint y: 161, endPoint x: 191, endPoint y: 161, distance: 23.8
click at [191, 161] on div "Text" at bounding box center [183, 165] width 37 height 10
click at [178, 166] on span "Text" at bounding box center [177, 165] width 8 height 7
click at [177, 161] on div "Text" at bounding box center [184, 165] width 39 height 10
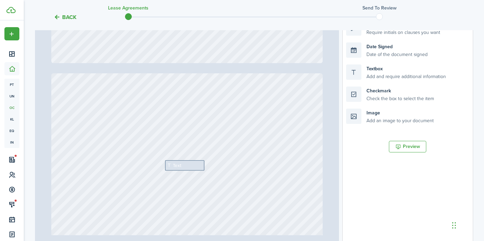
click at [385, 59] on li "Date Signed Date of the document signed" at bounding box center [407, 50] width 123 height 22
click at [383, 71] on div "Textbox Add and require additional information" at bounding box center [407, 72] width 123 height 15
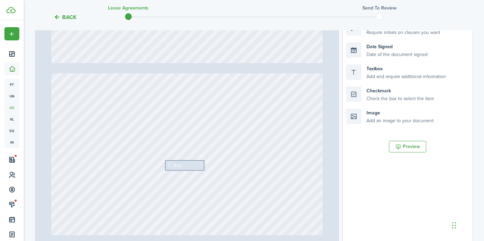
click at [178, 162] on span "Text" at bounding box center [177, 165] width 8 height 7
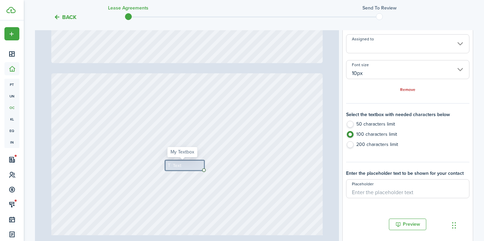
click at [178, 162] on span "Text" at bounding box center [177, 165] width 8 height 7
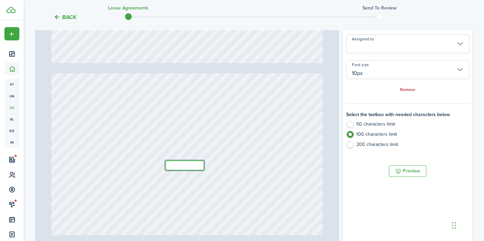
paste textarea "Landlord charges $50 extra a month for water, trash, recycling, and lawn mainte…"
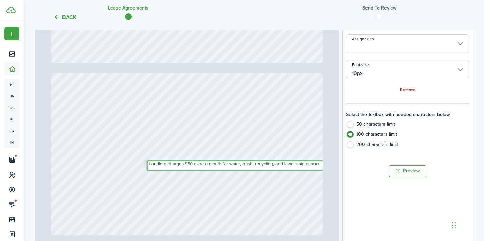
scroll to position [0, 0]
type textarea "Landlord charges $50 extra a month for water, trash, recycling, and lawn mainte…"
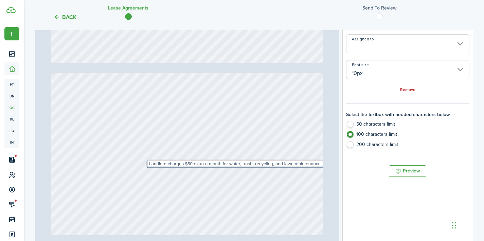
drag, startPoint x: 267, startPoint y: 159, endPoint x: 257, endPoint y: 174, distance: 18.1
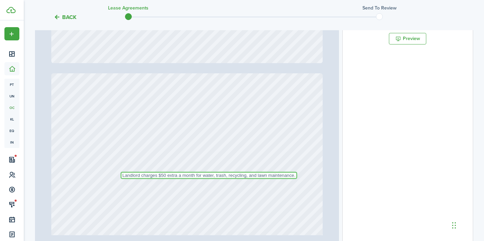
click at [232, 174] on textarea "Landlord charges $50 extra a month for water, trash, recycling, and lawn mainte…" at bounding box center [209, 175] width 177 height 7
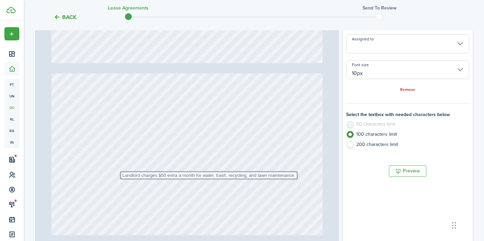
click at [351, 139] on label "100 characters limit" at bounding box center [407, 136] width 123 height 10
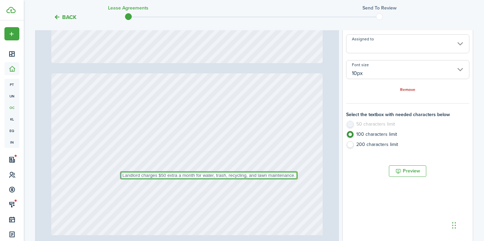
click at [293, 173] on textarea "Landlord charges $50 extra a month for water, trash, recycling, and lawn mainte…" at bounding box center [209, 175] width 177 height 7
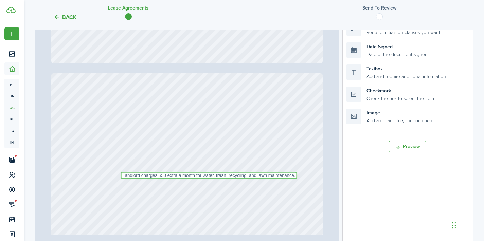
click at [281, 174] on textarea "Landlord charges $50 extra a month for water, trash, recycling, and lawn mainte…" at bounding box center [209, 175] width 177 height 7
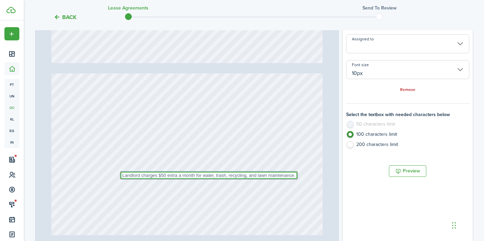
click at [281, 174] on textarea "Landlord charges $50 extra a month for water, trash, recycling, and lawn mainte…" at bounding box center [209, 175] width 177 height 7
click at [294, 175] on textarea "Landlord charges $50 extra a month for water, trash, recycling, and lawn mainte…" at bounding box center [209, 175] width 177 height 7
paste textarea "Tenant pays el"
type textarea "Landlord charges $50 extra a month for water, trash, recycling, and lawn mainte…"
click at [277, 172] on textarea "Landlord charges $50 extra a month for water, trash, recycling, and lawn mainte…" at bounding box center [207, 174] width 207 height 7
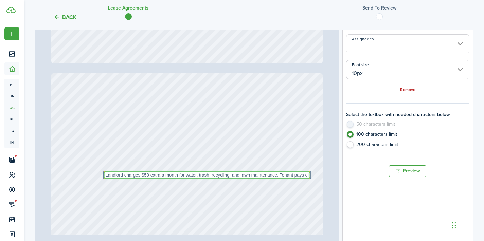
click at [276, 172] on textarea "Landlord charges $50 extra a month for water, trash, recycling, and lawn mainte…" at bounding box center [207, 174] width 207 height 7
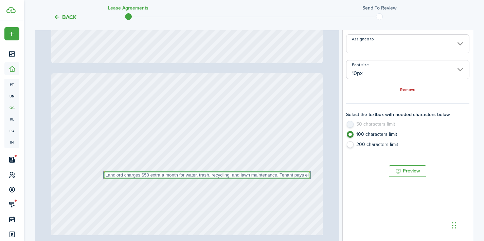
click at [276, 172] on textarea "Landlord charges $50 extra a month for water, trash, recycling, and lawn mainte…" at bounding box center [207, 174] width 207 height 7
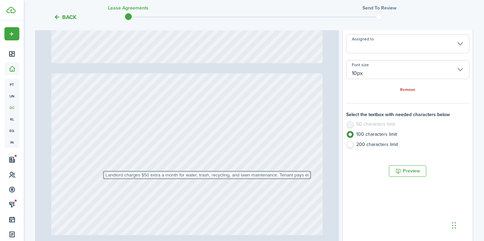
click at [369, 141] on label "200 characters limit" at bounding box center [407, 146] width 123 height 10
radio input "true"
radio input "false"
click at [349, 142] on label "200 characters limit" at bounding box center [407, 146] width 123 height 10
click at [350, 142] on label "200 characters limit" at bounding box center [407, 146] width 123 height 10
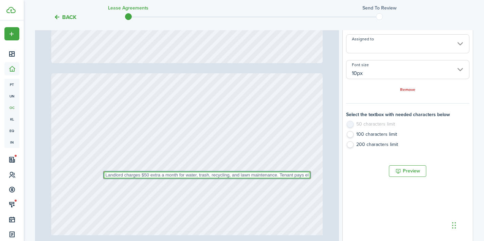
click at [260, 172] on textarea "Landlord charges $50 extra a month for water, trash, recycling, and lawn mainte…" at bounding box center [207, 174] width 207 height 7
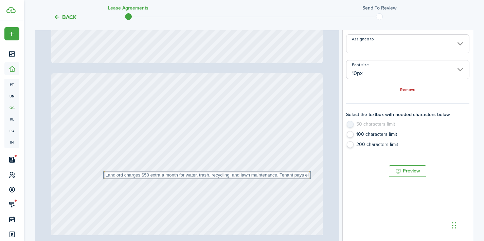
click at [350, 139] on label "100 characters limit" at bounding box center [407, 136] width 123 height 10
radio input "true"
radio input "false"
click at [350, 140] on label "100 characters limit" at bounding box center [407, 136] width 123 height 10
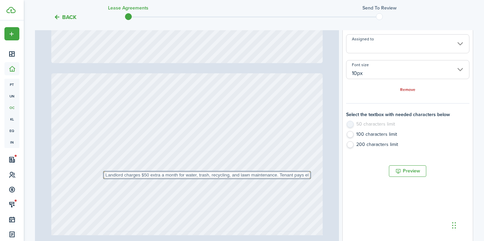
click at [350, 140] on label "100 characters limit" at bounding box center [407, 136] width 123 height 10
drag, startPoint x: 350, startPoint y: 140, endPoint x: 304, endPoint y: 156, distance: 49.1
click at [323, 148] on div "Page 8 of 13 50% 75% 100% 150% 200% Fit Text 5th + $15.00 per day/max $200.00 T…" at bounding box center [254, 112] width 438 height 282
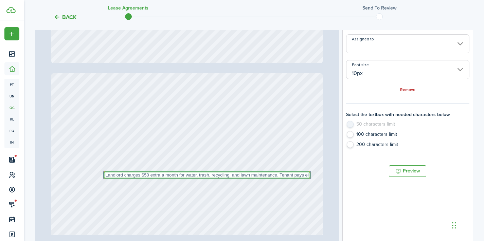
click at [285, 173] on textarea "Landlord charges $50 extra a month for water, trash, recycling, and lawn mainte…" at bounding box center [207, 174] width 207 height 7
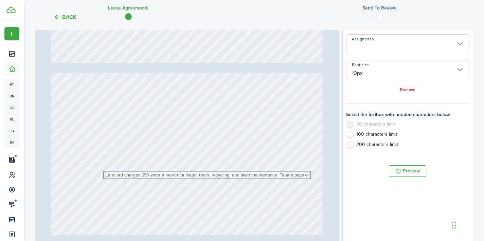
click at [365, 141] on label "200 characters limit" at bounding box center [407, 146] width 123 height 10
radio input "false"
radio input "true"
radio input "false"
click at [353, 142] on label "200 characters limit" at bounding box center [407, 146] width 123 height 10
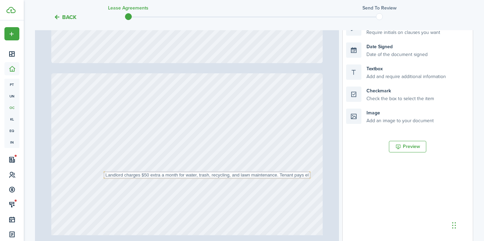
drag, startPoint x: 295, startPoint y: 171, endPoint x: 299, endPoint y: 156, distance: 15.7
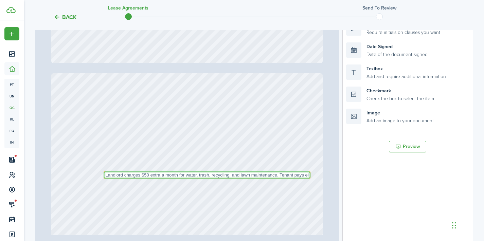
click at [240, 173] on textarea "Landlord charges $50 extra a month for water, trash, recycling, and lawn mainte…" at bounding box center [207, 174] width 207 height 7
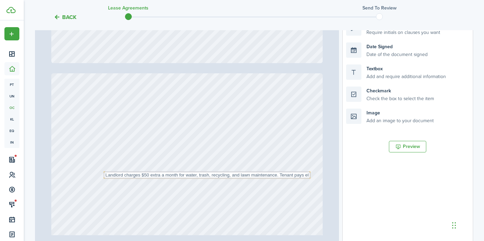
drag, startPoint x: 270, startPoint y: 170, endPoint x: 246, endPoint y: 168, distance: 24.2
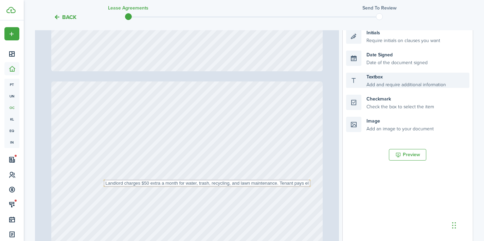
scroll to position [154, 0]
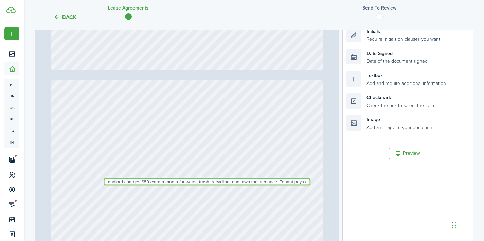
click at [242, 182] on textarea "Landlord charges $50 extra a month for water, trash, recycling, and lawn mainte…" at bounding box center [207, 181] width 207 height 7
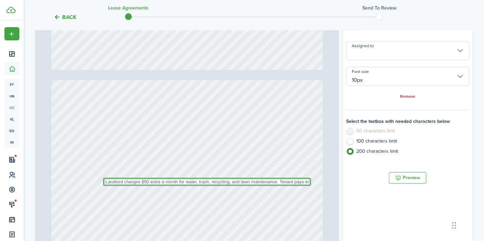
click at [293, 182] on textarea "Landlord charges $50 extra a month for water, trash, recycling, and lawn mainte…" at bounding box center [207, 181] width 207 height 7
type textarea "Landlord charges $50 extra a month for water, trash, recycling, and lawn mainte…"
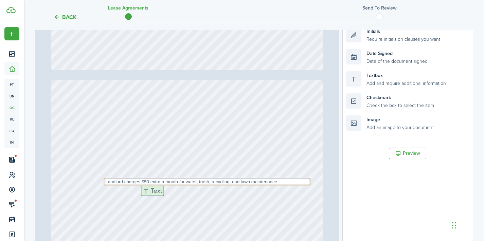
drag, startPoint x: 377, startPoint y: 81, endPoint x: 173, endPoint y: 196, distance: 234.5
click at [172, 196] on div "Page 8 of 13 50% 75% 100% 150% 200% Fit Text 5th + $15.00 per day/max $200.00 T…" at bounding box center [254, 119] width 438 height 282
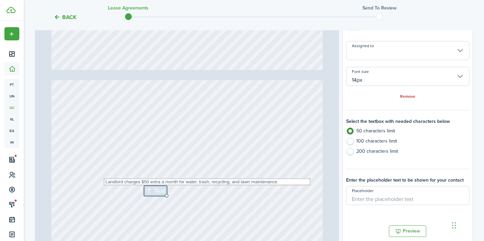
click at [362, 140] on label "100 characters limit" at bounding box center [407, 143] width 123 height 10
radio input "true"
radio input "false"
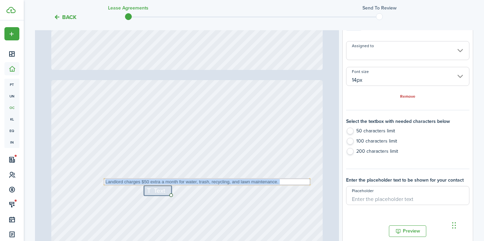
drag, startPoint x: 160, startPoint y: 192, endPoint x: 158, endPoint y: 184, distance: 8.4
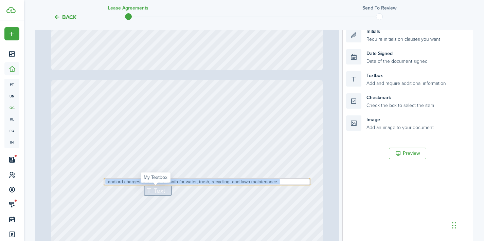
click at [158, 192] on span "Text" at bounding box center [159, 191] width 11 height 10
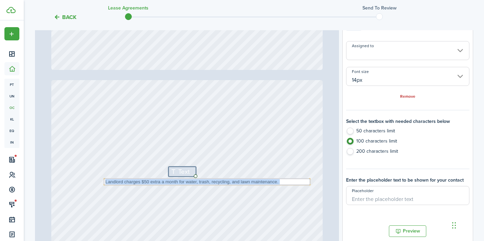
click at [389, 80] on input "14px" at bounding box center [407, 76] width 123 height 19
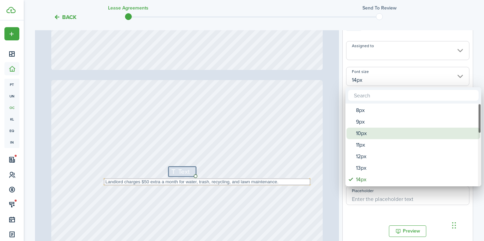
click at [368, 135] on div "10px" at bounding box center [416, 134] width 120 height 12
type input "10px"
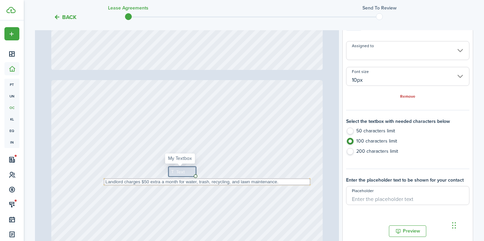
click at [179, 174] on span "Text" at bounding box center [180, 171] width 8 height 7
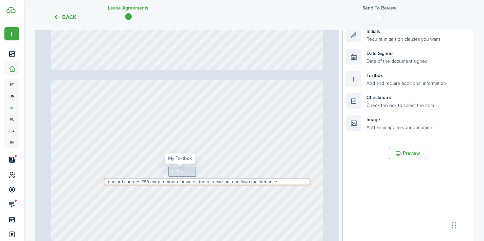
click at [176, 173] on span "Text" at bounding box center [180, 171] width 8 height 7
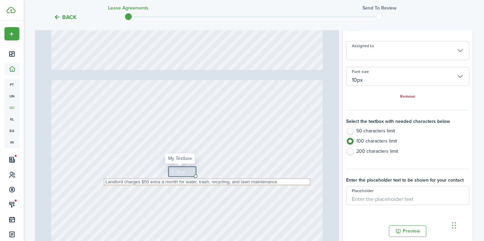
click at [176, 173] on span "Text" at bounding box center [180, 171] width 8 height 7
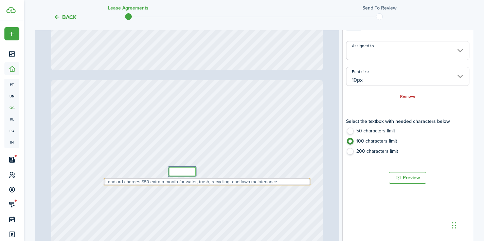
paste textarea "Tenant pays electric, gas, and internet for their unit."
type textarea "Tenant pays electric, gas, and internet for their unit."
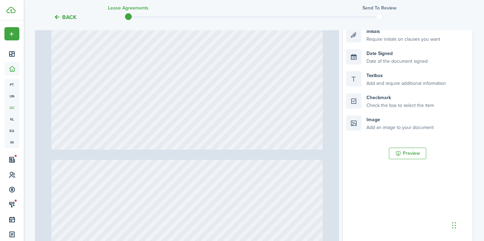
type input "13"
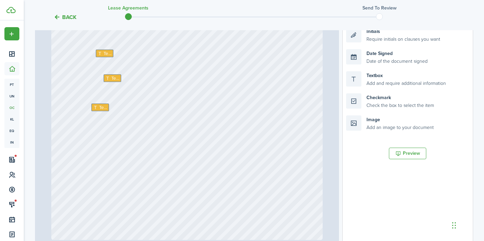
scroll to position [4537, 0]
click at [106, 56] on span "Text" at bounding box center [108, 53] width 8 height 7
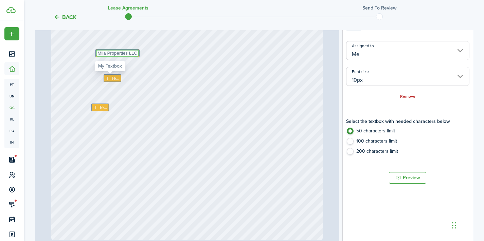
type textarea "Mila Properties LLC"
click at [111, 77] on span "Text" at bounding box center [115, 78] width 8 height 7
type textarea "[PHONE_NUMBER]"
click at [100, 106] on span "Text" at bounding box center [103, 107] width 8 height 7
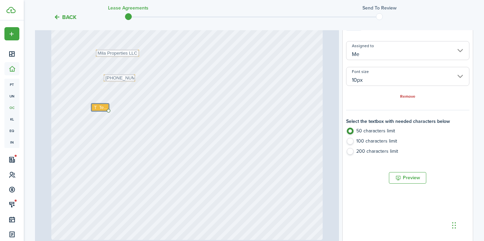
click at [373, 141] on label "100 characters limit" at bounding box center [407, 143] width 123 height 10
radio input "true"
radio input "false"
click at [351, 141] on label "100 characters limit" at bounding box center [407, 143] width 123 height 10
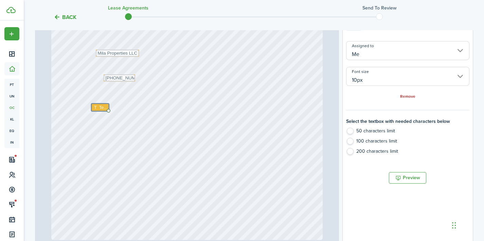
click at [351, 141] on label "100 characters limit" at bounding box center [407, 143] width 123 height 10
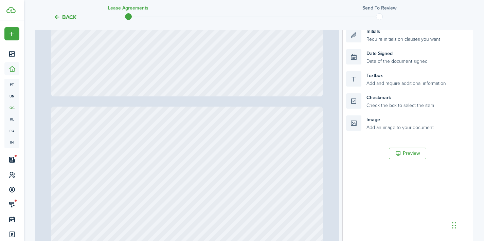
type input "13"
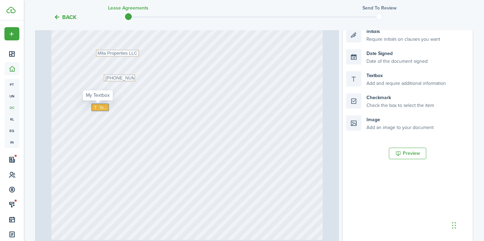
click at [102, 106] on span "Text" at bounding box center [103, 107] width 8 height 7
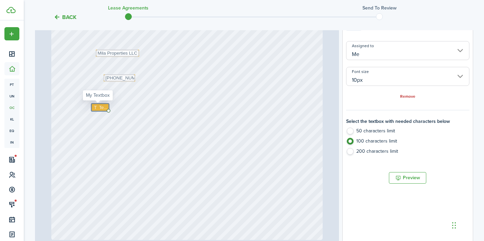
click at [102, 106] on span "Text" at bounding box center [103, 107] width 8 height 7
paste textarea "Mila Properties LLC: [STREET_ADDRESS]"
type textarea "Mila Properties LLC: [STREET_ADDRESS]"
click at [300, 150] on div "Text Mila Properties LLC Text Mila Properties LLC: [STREET_ADDRESS] Text [PHONE…" at bounding box center [186, 61] width 271 height 358
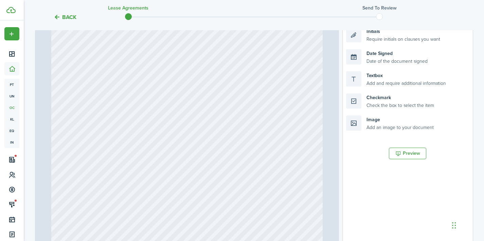
type input "1"
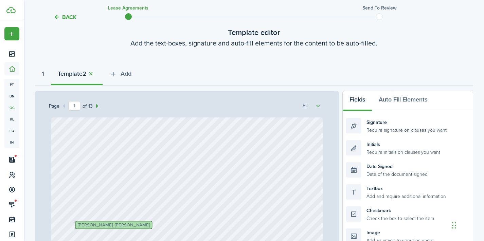
scroll to position [40, 0]
click at [136, 73] on button "Add" at bounding box center [121, 76] width 36 height 20
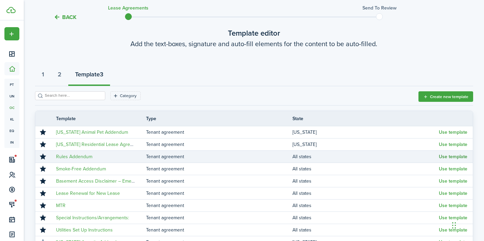
click at [441, 158] on button "Use template" at bounding box center [453, 156] width 29 height 5
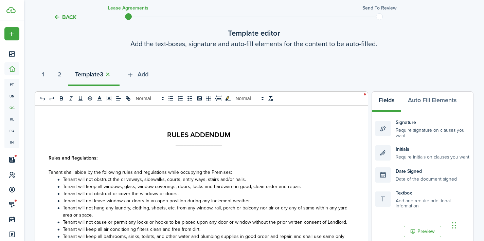
select select "fit"
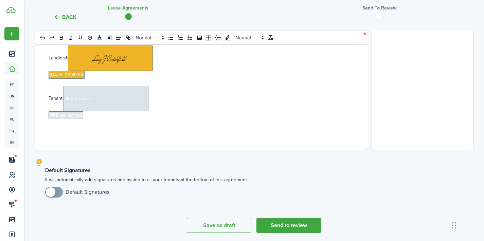
scroll to position [264, 0]
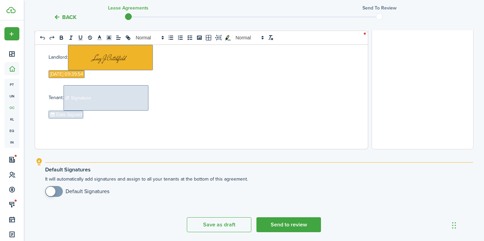
checkbox input "true"
click at [53, 191] on span at bounding box center [51, 192] width 10 height 10
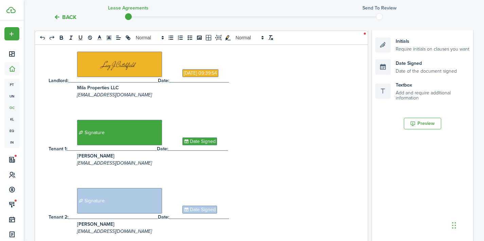
scroll to position [127, 0]
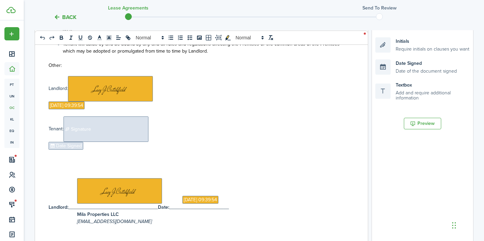
click at [121, 125] on span "Signature" at bounding box center [106, 128] width 85 height 25
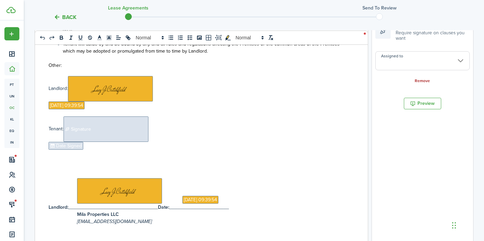
click at [427, 80] on link "Remove" at bounding box center [422, 81] width 15 height 5
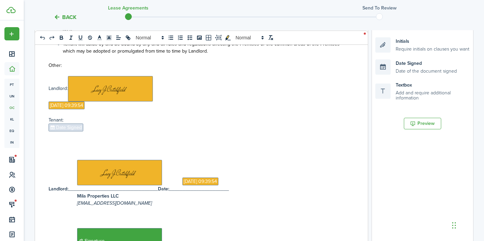
click at [55, 133] on p at bounding box center [199, 134] width 301 height 7
click at [56, 131] on span "Date Signed" at bounding box center [66, 128] width 35 height 8
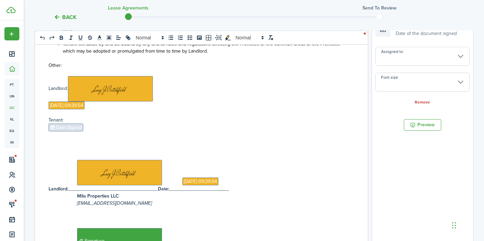
type input "14px"
click at [416, 101] on link "Remove" at bounding box center [422, 102] width 15 height 5
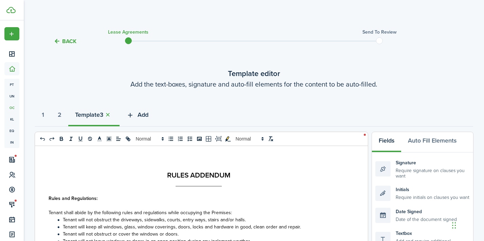
scroll to position [0, 0]
click at [152, 120] on button "Add" at bounding box center [138, 116] width 36 height 20
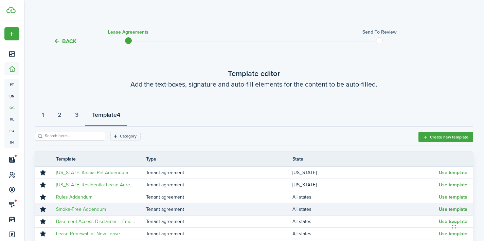
click at [441, 209] on button "Use template" at bounding box center [453, 209] width 29 height 5
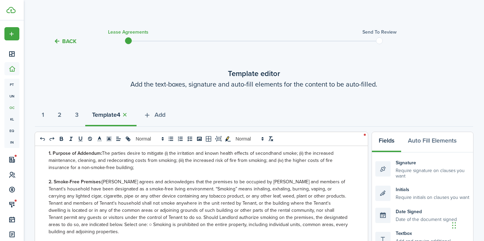
select select "fit"
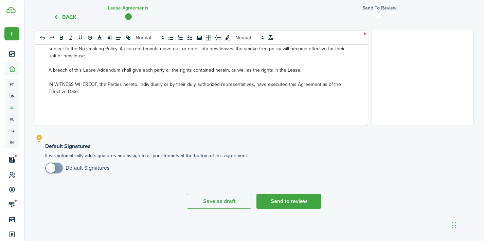
scroll to position [287, 0]
checkbox input "true"
click at [50, 171] on span at bounding box center [51, 168] width 10 height 10
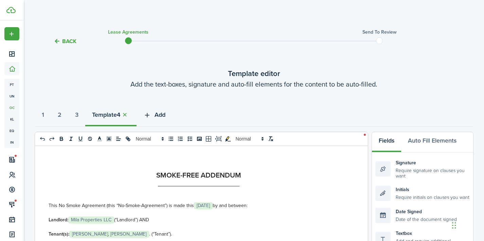
scroll to position [0, 0]
click at [165, 117] on span "Add" at bounding box center [160, 114] width 11 height 9
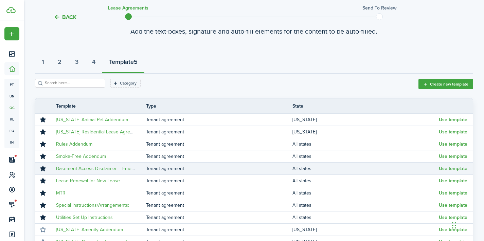
scroll to position [55, 0]
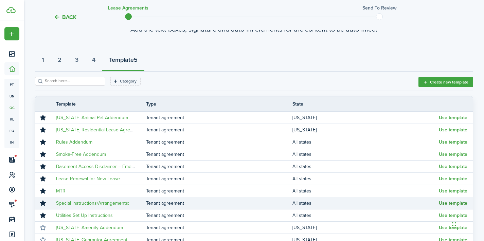
click at [445, 204] on button "Use template" at bounding box center [453, 203] width 29 height 5
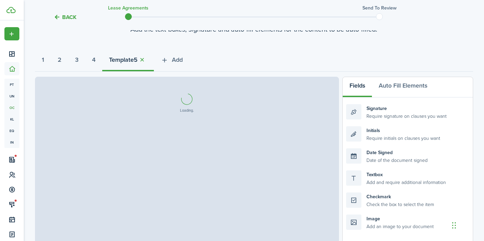
select select "fit"
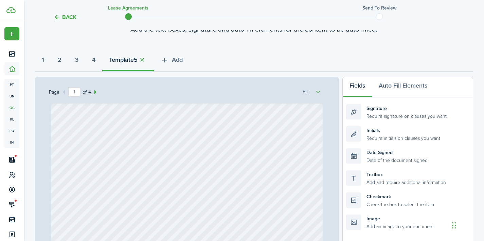
select select "fit"
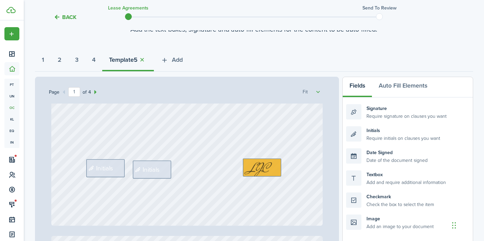
scroll to position [234, 0]
click at [156, 165] on div "Initials" at bounding box center [152, 172] width 38 height 18
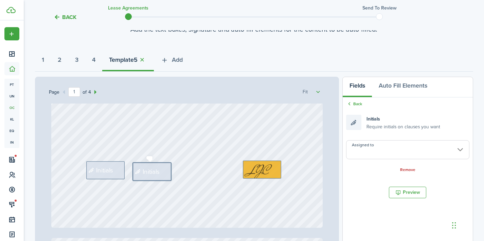
select select "fit"
click at [392, 150] on input "Assigned to" at bounding box center [407, 149] width 123 height 19
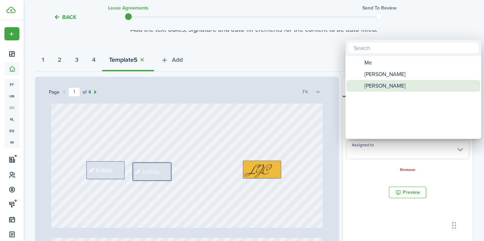
click at [392, 84] on span "[PERSON_NAME]" at bounding box center [384, 86] width 41 height 12
type input "[PERSON_NAME]"
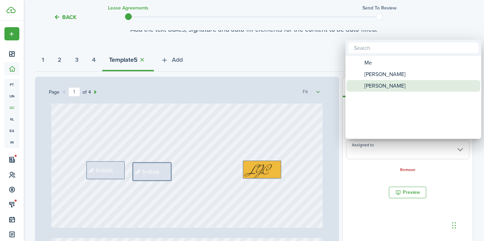
type input "[PERSON_NAME]"
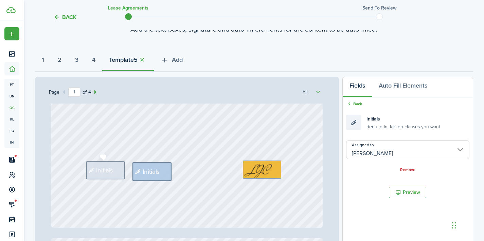
click at [98, 173] on span "Initials" at bounding box center [104, 170] width 17 height 10
click at [376, 145] on input "Assigned to" at bounding box center [407, 149] width 123 height 19
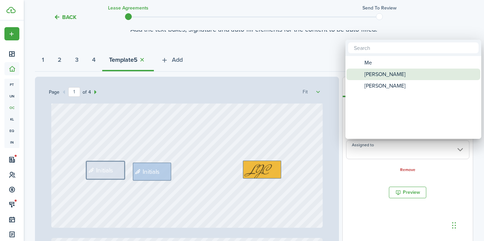
click at [374, 71] on span "[PERSON_NAME]" at bounding box center [384, 75] width 41 height 12
type input "[PERSON_NAME]"
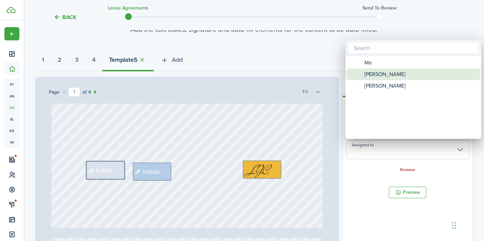
type input "[PERSON_NAME]"
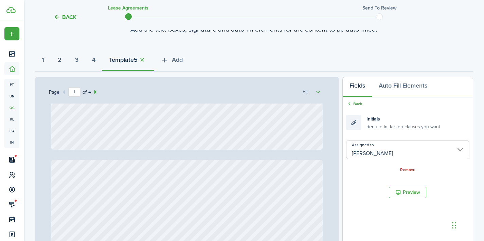
type input "2"
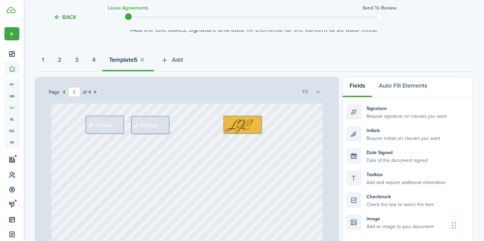
scroll to position [579, 0]
click at [155, 125] on span "Initials" at bounding box center [149, 126] width 17 height 10
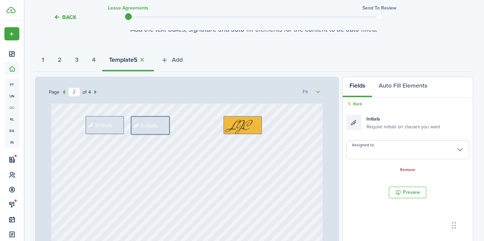
click at [366, 144] on input "Assigned to" at bounding box center [407, 149] width 123 height 19
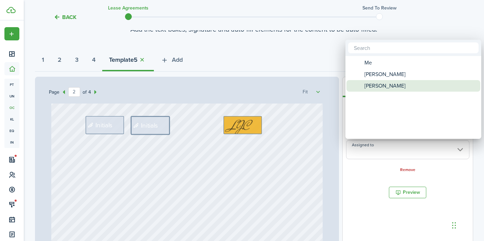
click at [385, 88] on span "[PERSON_NAME]" at bounding box center [384, 86] width 41 height 12
type input "[PERSON_NAME]"
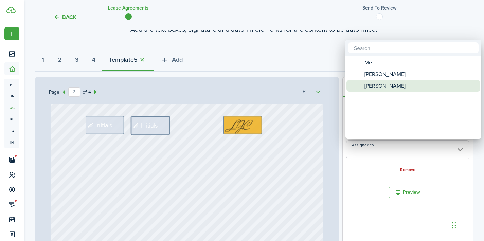
type input "[PERSON_NAME]"
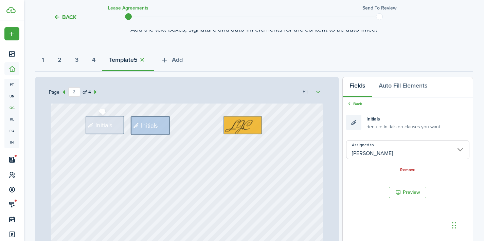
click at [100, 126] on span "Initials" at bounding box center [103, 125] width 17 height 10
click at [379, 147] on input "Assigned to" at bounding box center [407, 149] width 123 height 19
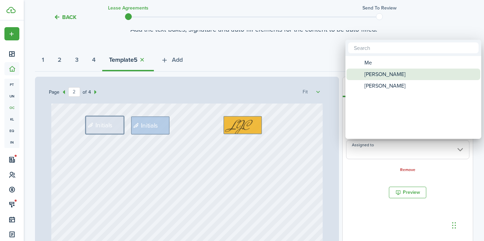
click at [381, 74] on span "[PERSON_NAME]" at bounding box center [384, 75] width 41 height 12
type input "[PERSON_NAME]"
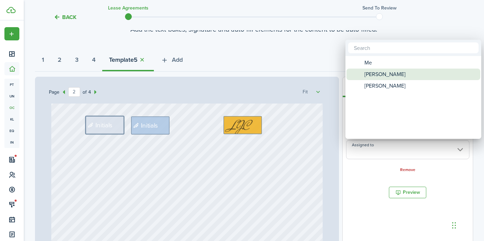
type input "[PERSON_NAME]"
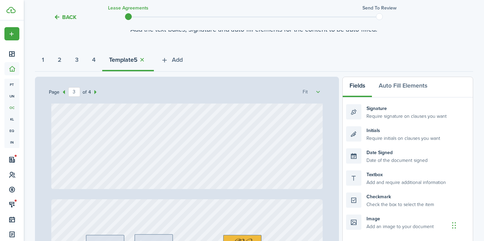
type input "4"
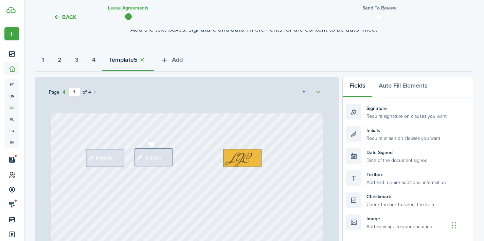
click at [153, 151] on div "Initials" at bounding box center [153, 157] width 38 height 18
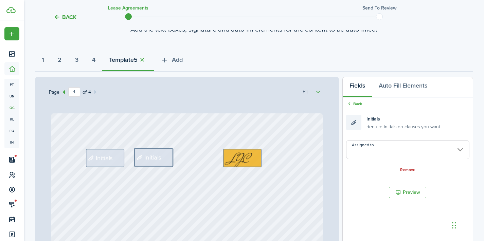
click at [376, 151] on input "Assigned to" at bounding box center [407, 149] width 123 height 19
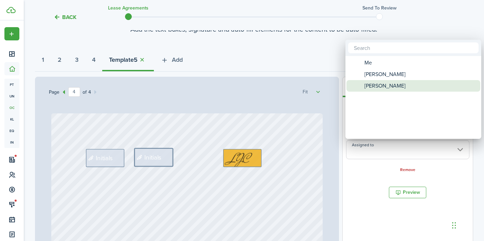
click at [389, 85] on span "[PERSON_NAME]" at bounding box center [384, 86] width 41 height 12
type input "[PERSON_NAME]"
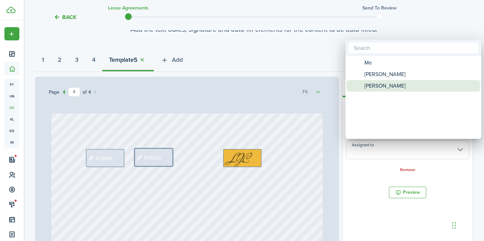
type input "[PERSON_NAME]"
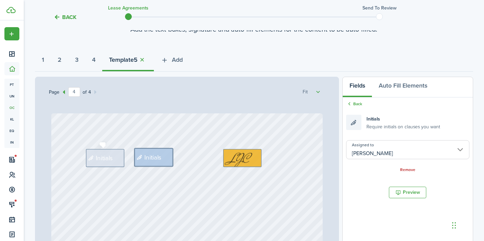
click at [101, 163] on span "Initials" at bounding box center [104, 158] width 17 height 10
click at [379, 156] on input "Assigned to" at bounding box center [407, 149] width 123 height 19
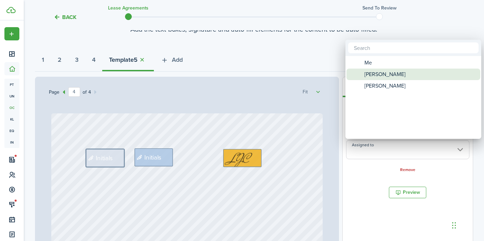
click at [385, 75] on span "[PERSON_NAME]" at bounding box center [384, 75] width 41 height 12
type input "[PERSON_NAME]"
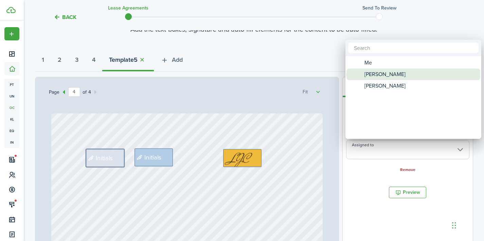
type input "[PERSON_NAME]"
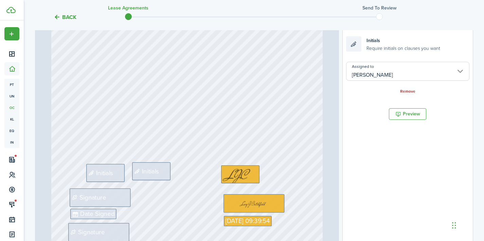
scroll to position [153, 0]
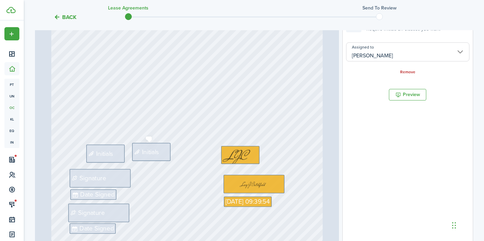
click at [156, 156] on span "Initials" at bounding box center [150, 152] width 17 height 10
click at [387, 52] on input "Assigned to" at bounding box center [407, 51] width 123 height 19
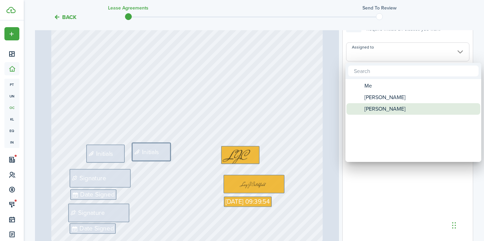
click at [375, 111] on span "[PERSON_NAME]" at bounding box center [384, 109] width 41 height 12
type input "[PERSON_NAME]"
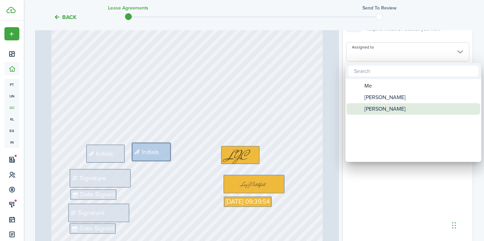
type input "[PERSON_NAME]"
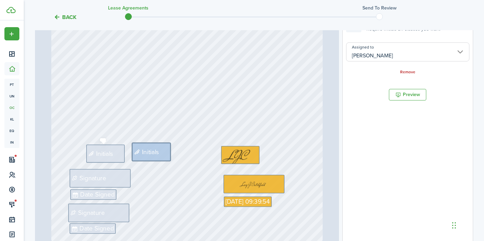
click at [96, 162] on div "Initials" at bounding box center [105, 154] width 38 height 18
click at [381, 59] on input "Assigned to" at bounding box center [407, 51] width 123 height 19
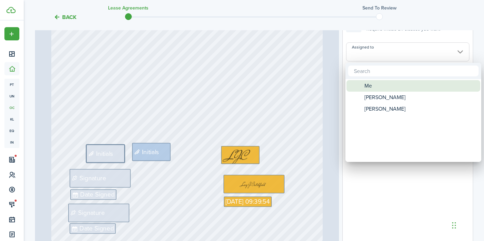
click at [365, 95] on span "[PERSON_NAME]" at bounding box center [384, 98] width 41 height 12
type input "[PERSON_NAME]"
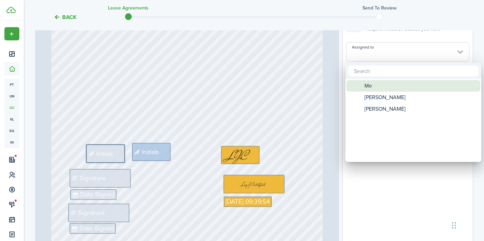
type input "[PERSON_NAME]"
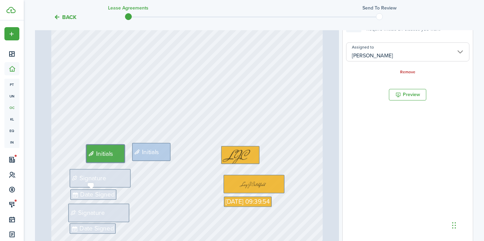
click at [111, 185] on div "Signature" at bounding box center [100, 178] width 61 height 18
click at [397, 52] on input "Assigned to" at bounding box center [407, 51] width 123 height 19
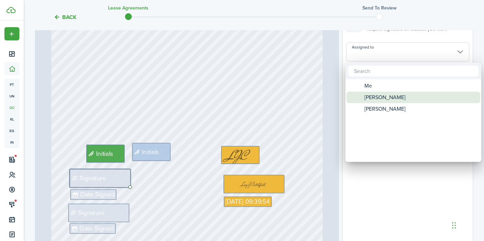
click at [378, 92] on span "[PERSON_NAME]" at bounding box center [384, 98] width 41 height 12
type input "[PERSON_NAME]"
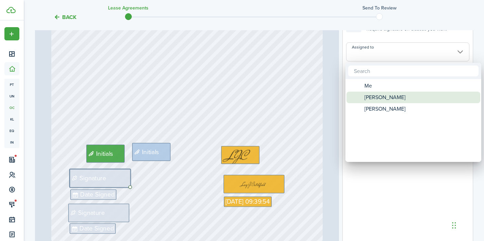
type input "[PERSON_NAME]"
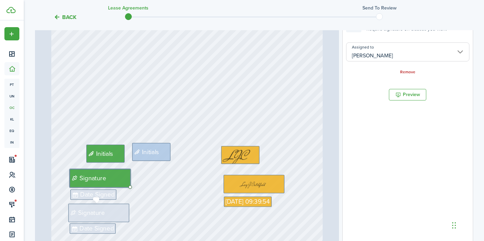
click at [112, 211] on div "Signature" at bounding box center [98, 213] width 61 height 18
click at [369, 56] on input "Assigned to" at bounding box center [407, 51] width 123 height 19
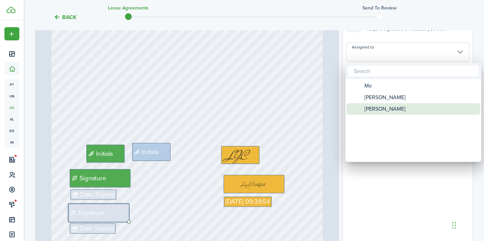
click at [369, 109] on span "[PERSON_NAME]" at bounding box center [384, 109] width 41 height 12
type input "[PERSON_NAME]"
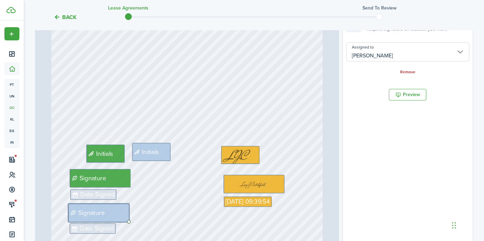
click at [179, 212] on div "Initials Date Signed Initials Signature Signature Date Signed Initials Initials…" at bounding box center [186, 63] width 271 height 358
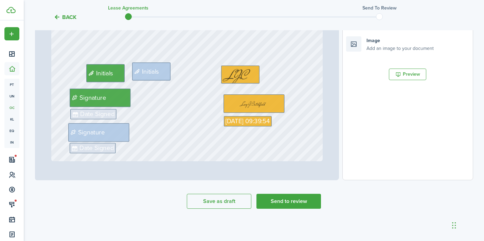
scroll to position [234, 0]
click at [107, 117] on span "Date Signed" at bounding box center [97, 115] width 34 height 10
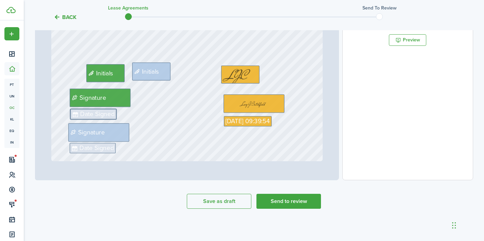
scroll to position [132, 0]
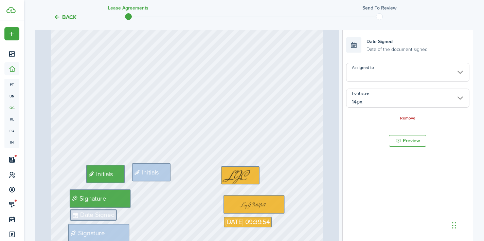
click at [373, 73] on input "Assigned to" at bounding box center [407, 72] width 123 height 19
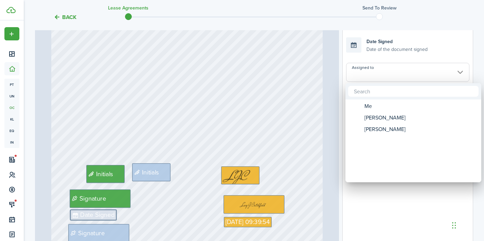
click at [374, 120] on span "[PERSON_NAME]" at bounding box center [384, 118] width 41 height 12
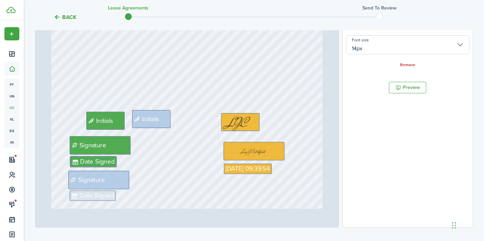
scroll to position [218, 0]
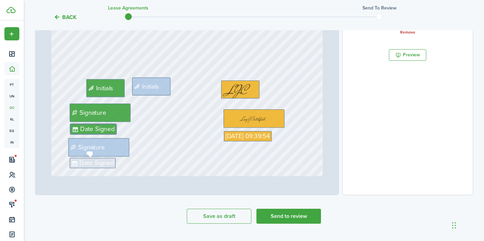
click at [106, 166] on span "Date Signed" at bounding box center [96, 164] width 34 height 10
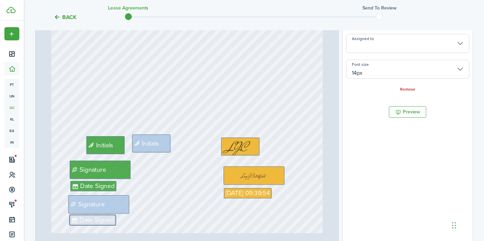
scroll to position [168, 0]
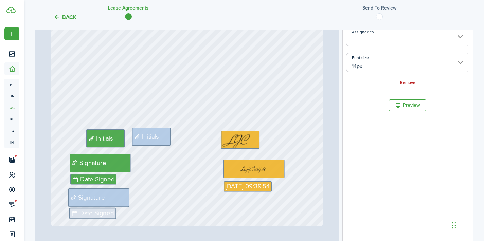
click at [371, 46] on input "Assigned to" at bounding box center [407, 36] width 123 height 19
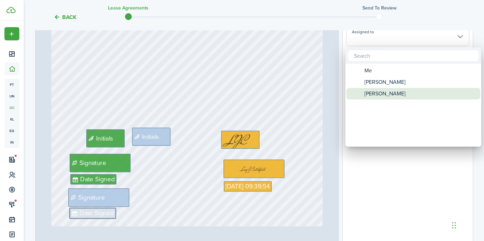
click at [376, 90] on span "[PERSON_NAME]" at bounding box center [384, 94] width 41 height 12
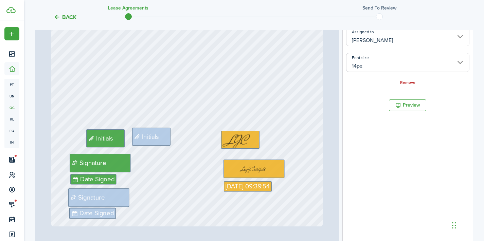
click at [156, 207] on div "Initials Date Signed Initials Signature Signature Date Signed Initials Initials…" at bounding box center [186, 48] width 271 height 358
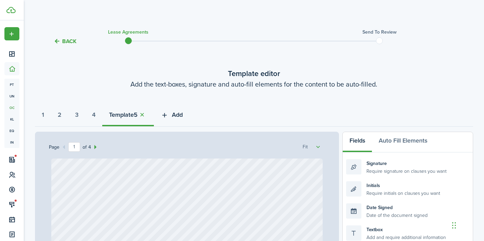
scroll to position [0, 0]
click at [182, 117] on span "Add" at bounding box center [177, 114] width 11 height 9
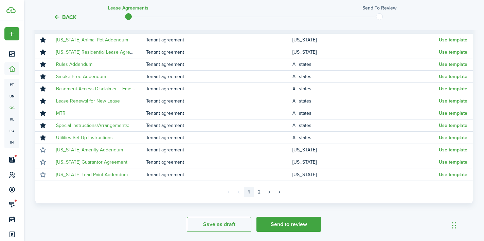
scroll to position [133, 0]
click at [282, 221] on button "Send to review" at bounding box center [288, 224] width 65 height 15
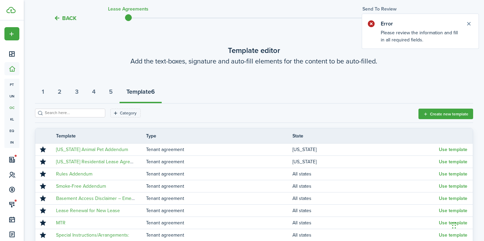
scroll to position [21, 0]
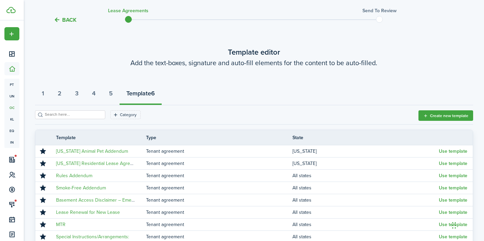
click at [148, 95] on strong "Template" at bounding box center [138, 93] width 25 height 9
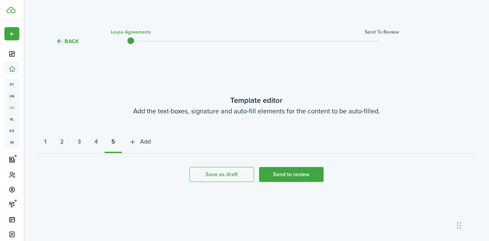
scroll to position [3, 0]
click at [115, 140] on strong "5" at bounding box center [113, 141] width 4 height 9
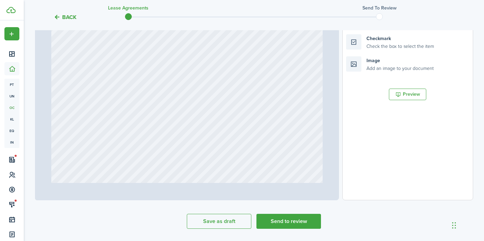
scroll to position [924, 0]
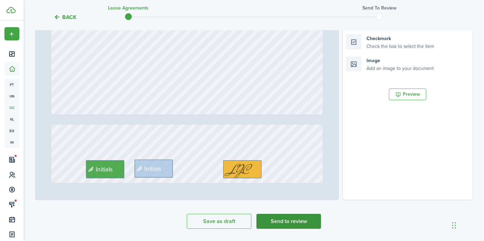
click at [279, 219] on button "Send to review" at bounding box center [288, 221] width 65 height 15
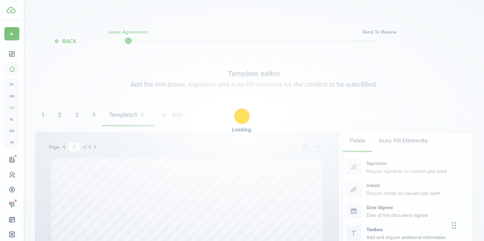
scroll to position [0, 0]
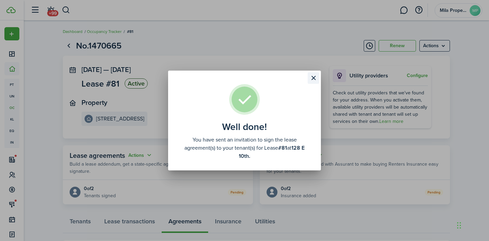
click at [316, 79] on button "Close modal" at bounding box center [314, 78] width 12 height 12
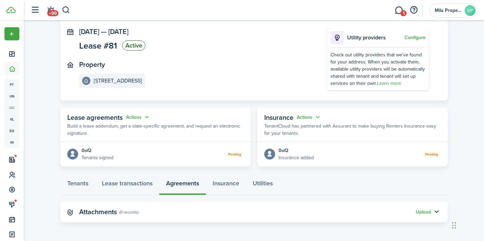
scroll to position [38, 0]
click at [424, 211] on button "Upload" at bounding box center [423, 212] width 15 height 5
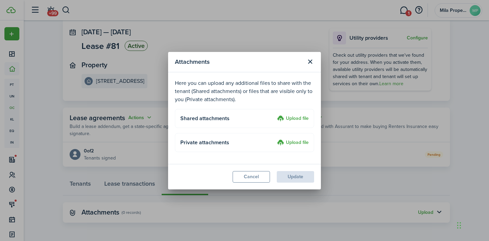
click at [300, 120] on label "Upload file" at bounding box center [293, 119] width 32 height 8
click at [275, 115] on input "Upload file" at bounding box center [275, 115] width 0 height 0
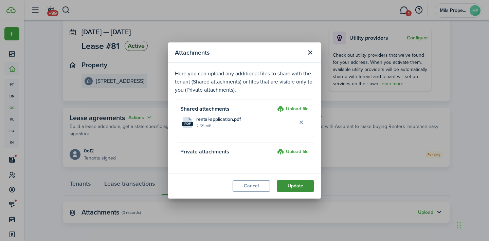
click at [304, 186] on button "Update" at bounding box center [295, 186] width 37 height 12
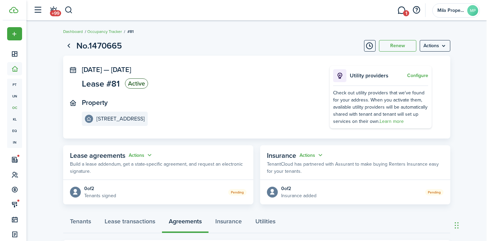
scroll to position [0, 0]
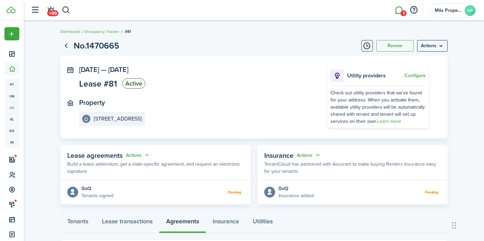
click at [396, 8] on link "1" at bounding box center [398, 10] width 13 height 17
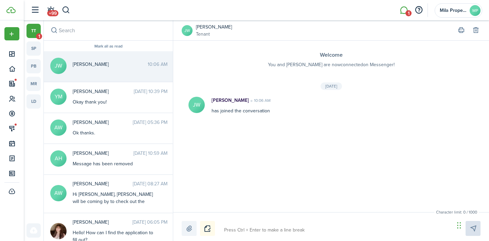
click at [403, 10] on li "1" at bounding box center [404, 10] width 16 height 17
click at [403, 11] on li "1" at bounding box center [404, 10] width 16 height 17
click at [406, 15] on li "1" at bounding box center [404, 10] width 16 height 17
